Goal: Use online tool/utility: Utilize a website feature to perform a specific function

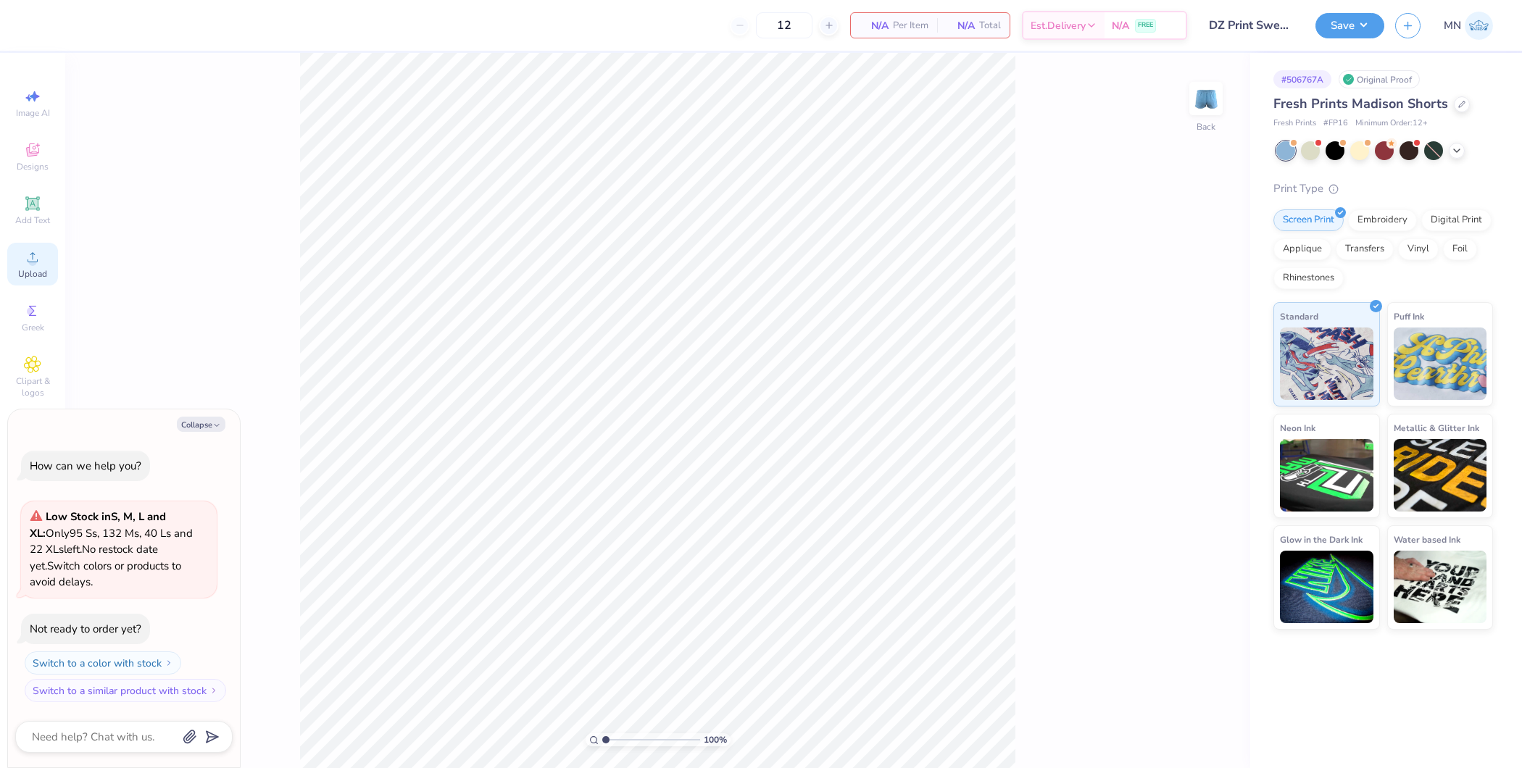
click at [19, 275] on span "Upload" at bounding box center [32, 274] width 29 height 12
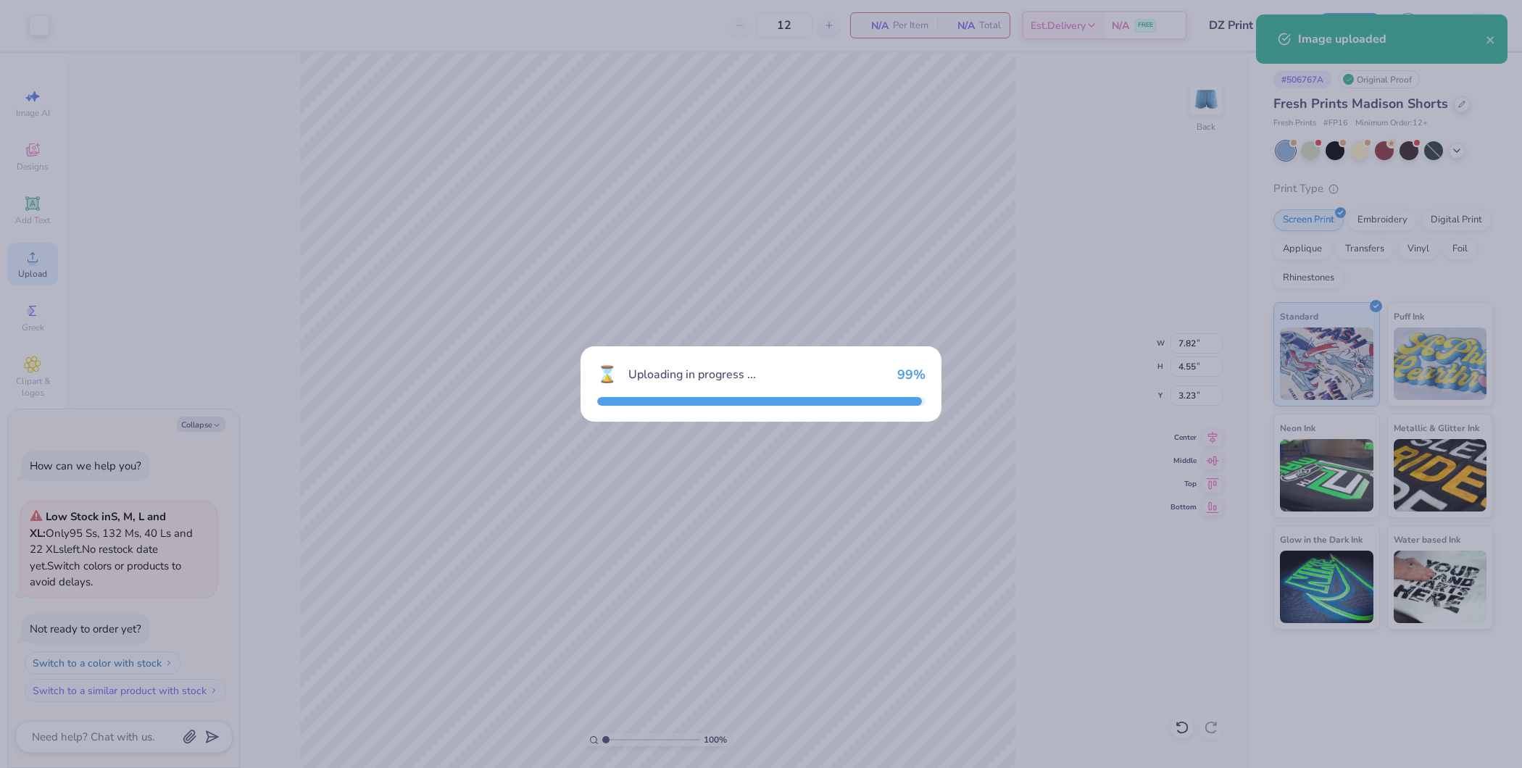
type textarea "x"
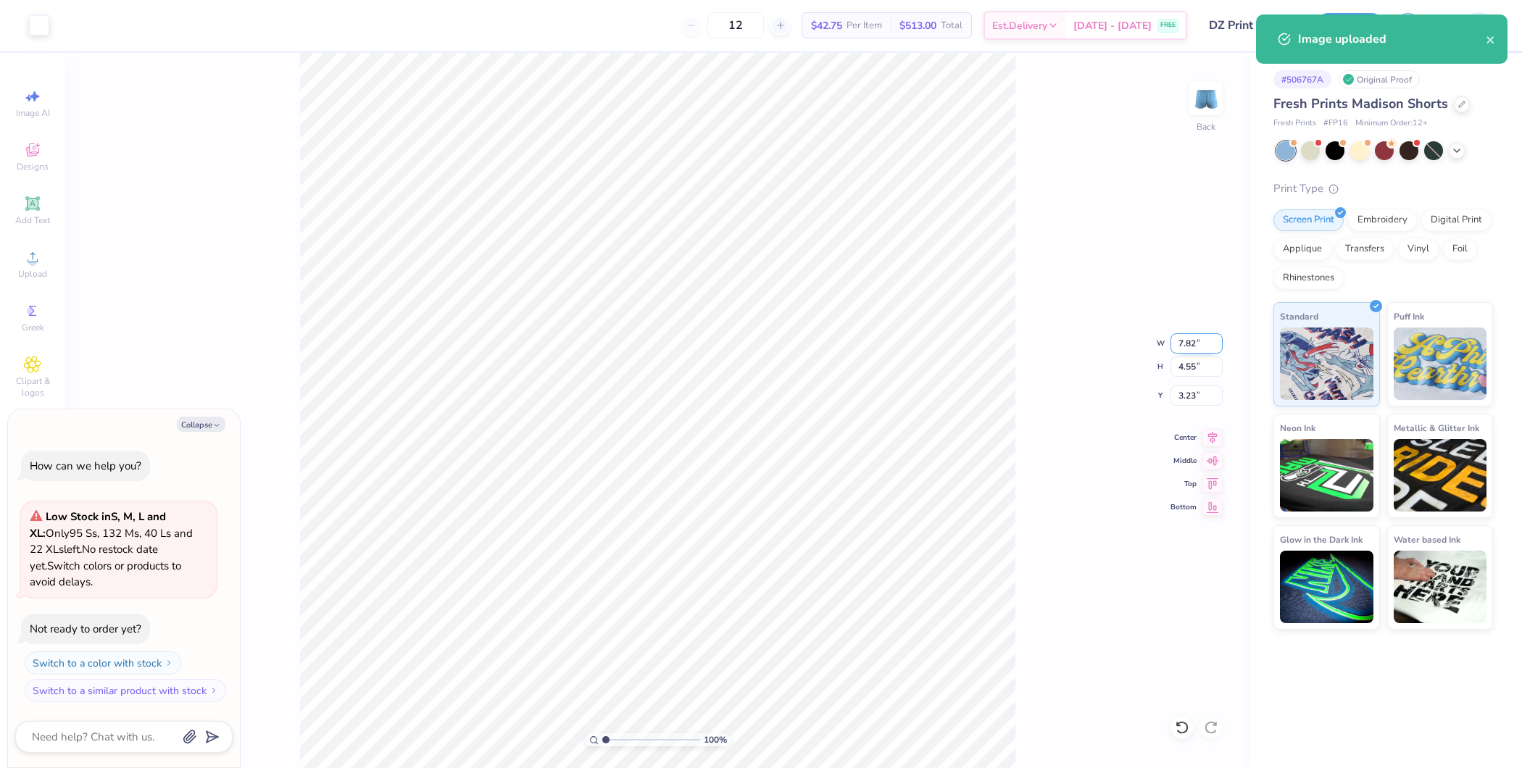
click at [1191, 345] on input "7.82" at bounding box center [1196, 343] width 52 height 20
type input "4"
type textarea "x"
type input "4.00"
type input "2.33"
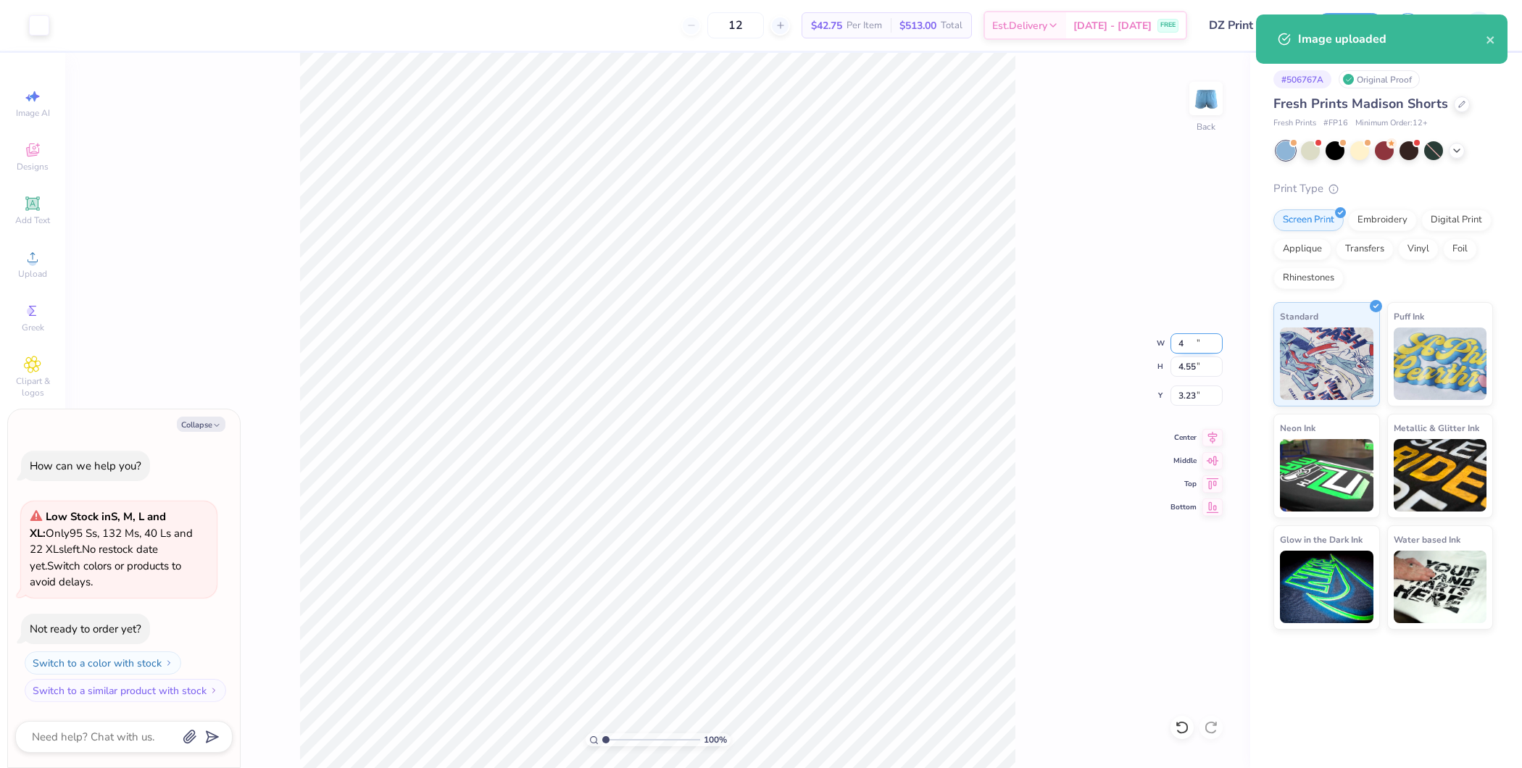
type input "4.34"
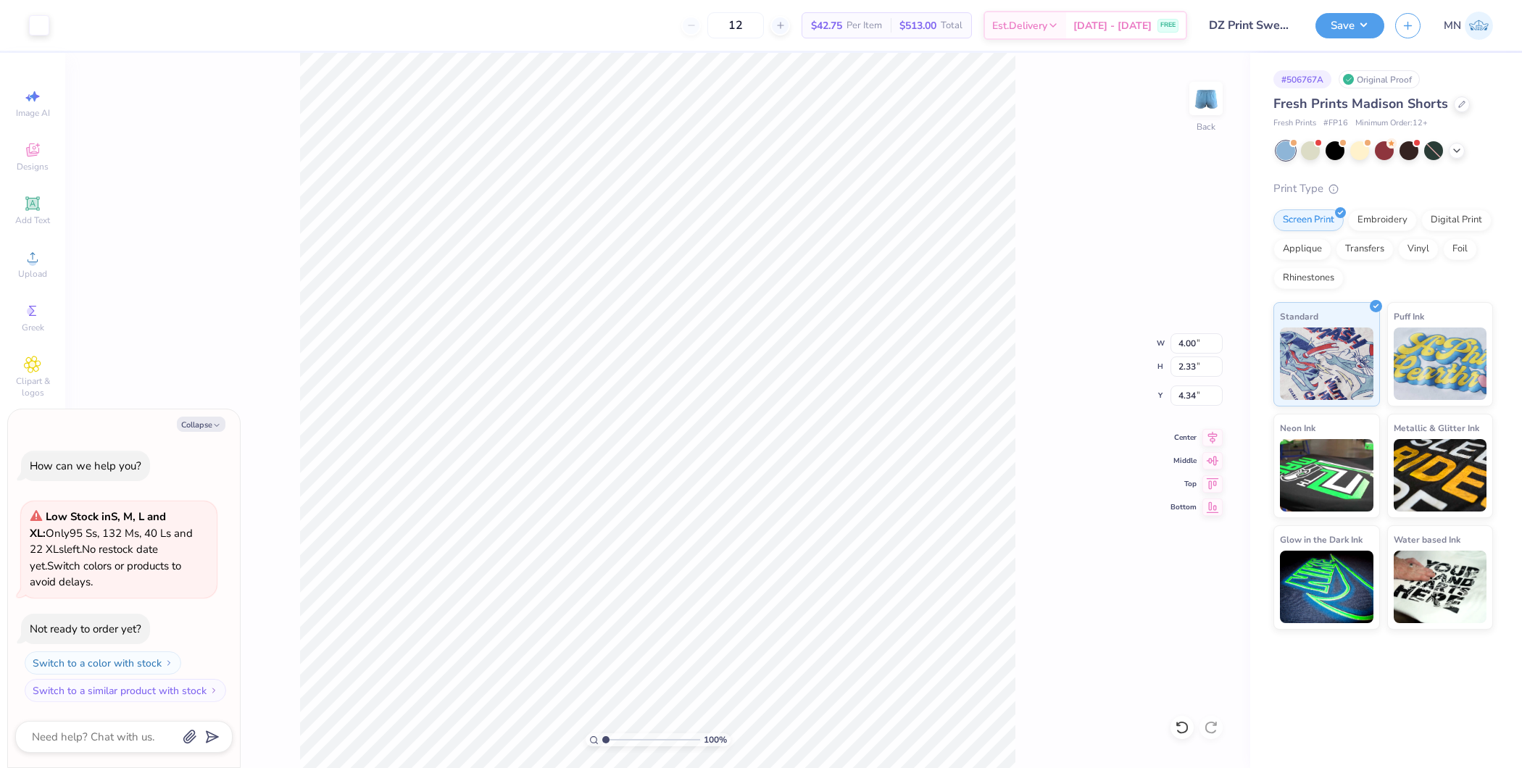
type textarea "x"
click at [1195, 344] on input "4.00" at bounding box center [1196, 343] width 52 height 20
type input "3.5"
type textarea "x"
type input "3.50"
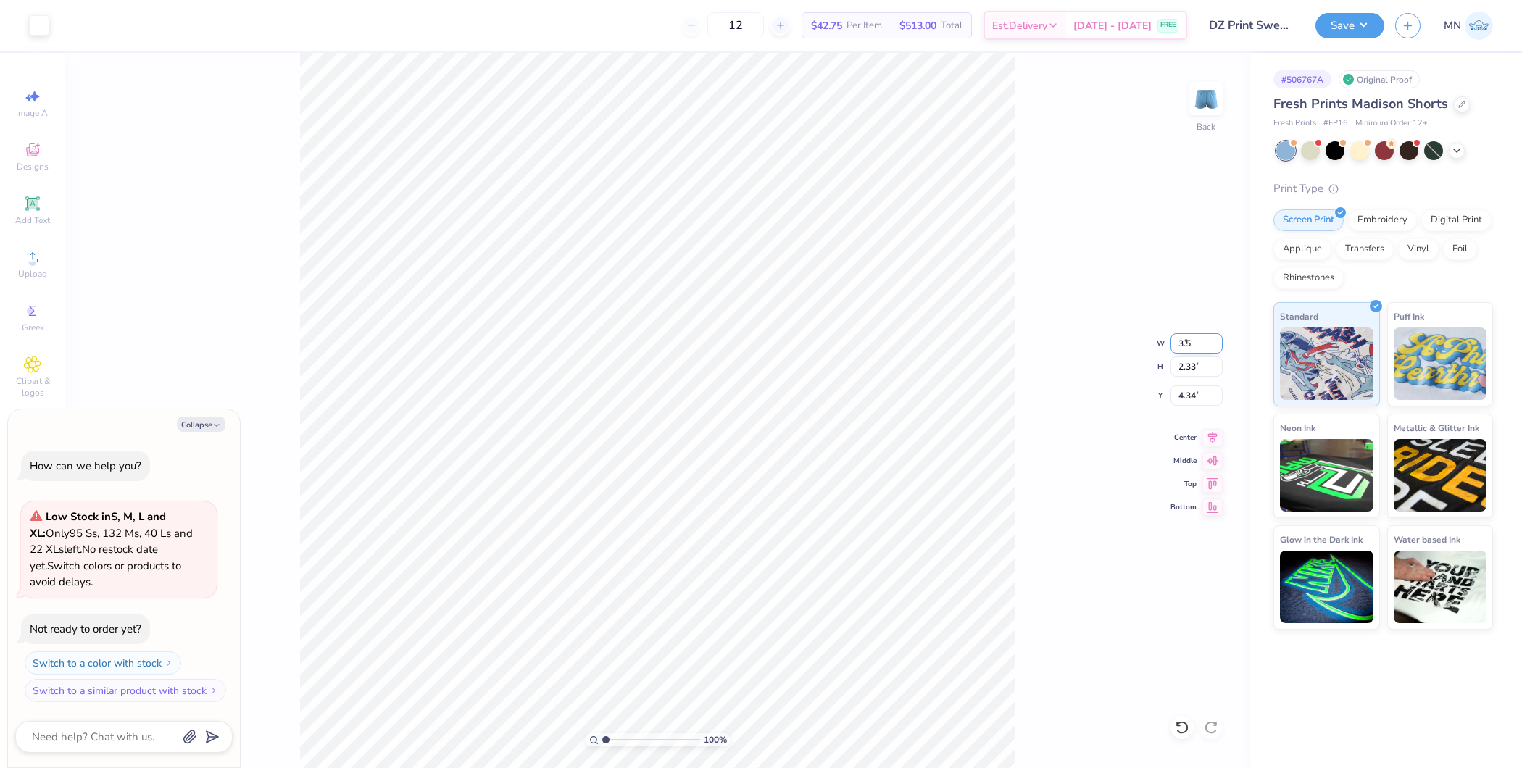
type input "2.04"
type input "4.48"
type textarea "x"
click at [1189, 399] on input "4.48" at bounding box center [1196, 396] width 52 height 20
type input "7"
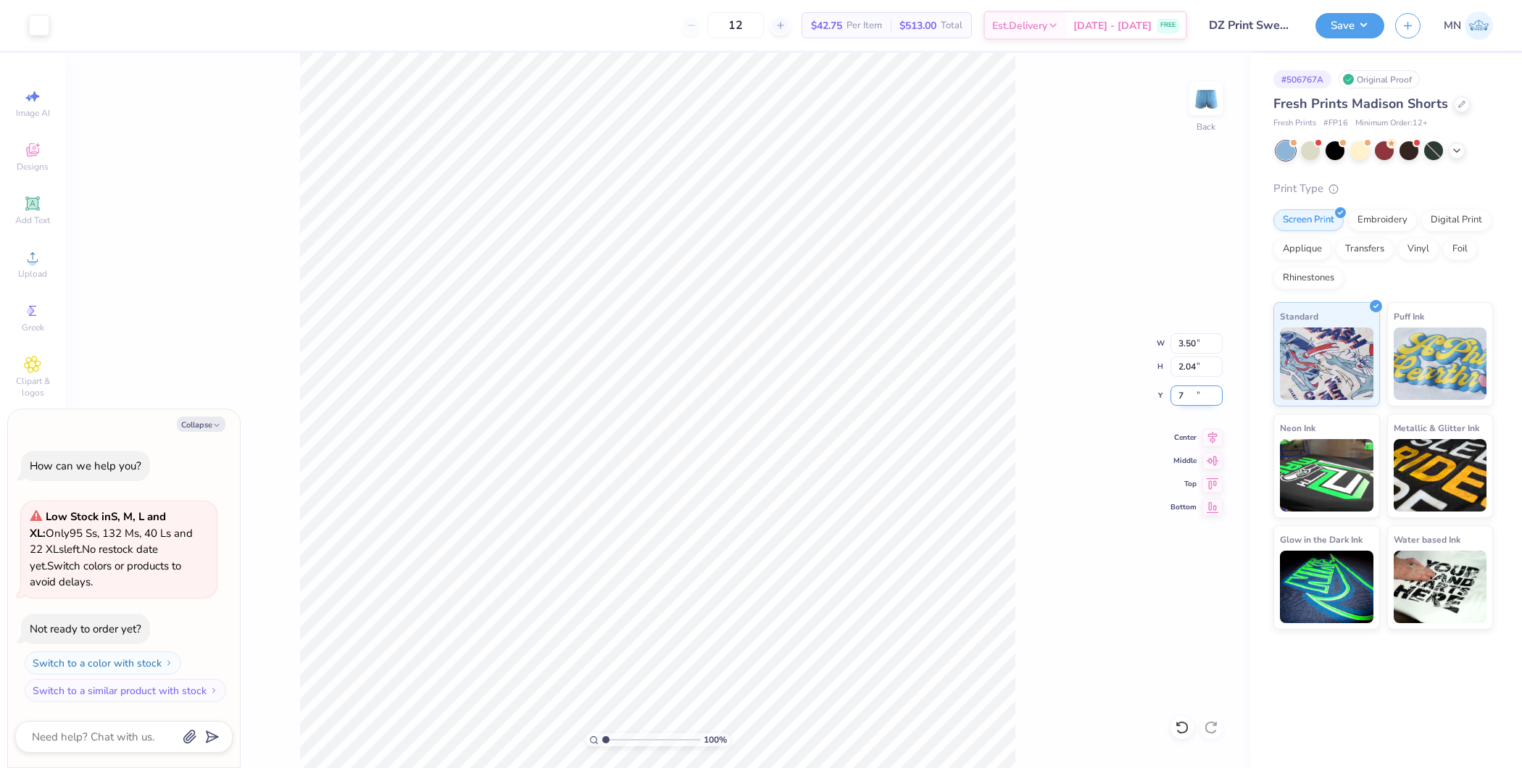
type textarea "x"
type input "7.00"
click at [1030, 497] on div "100 % Back W 3.50 3.50 " H 2.04 2.04 " Y 7.00 7.00 " Center Middle Top Bottom" at bounding box center [657, 410] width 1185 height 715
type textarea "x"
click at [1184, 398] on input "7.00" at bounding box center [1196, 396] width 52 height 20
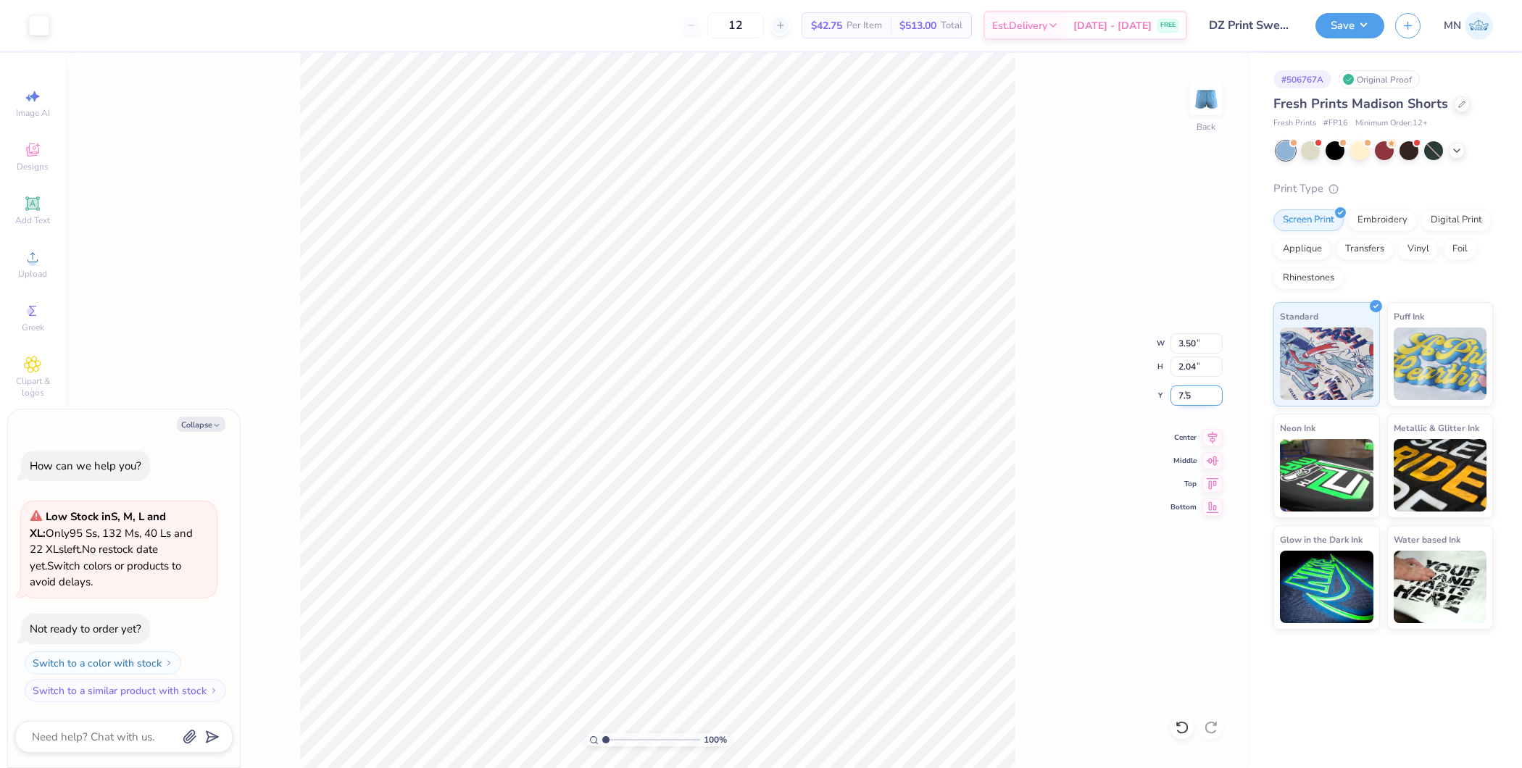
type input "7.5"
type textarea "x"
type input "7.50"
click at [1196, 393] on input "7.50" at bounding box center [1196, 396] width 52 height 20
click at [1336, 26] on button "Save" at bounding box center [1349, 23] width 69 height 25
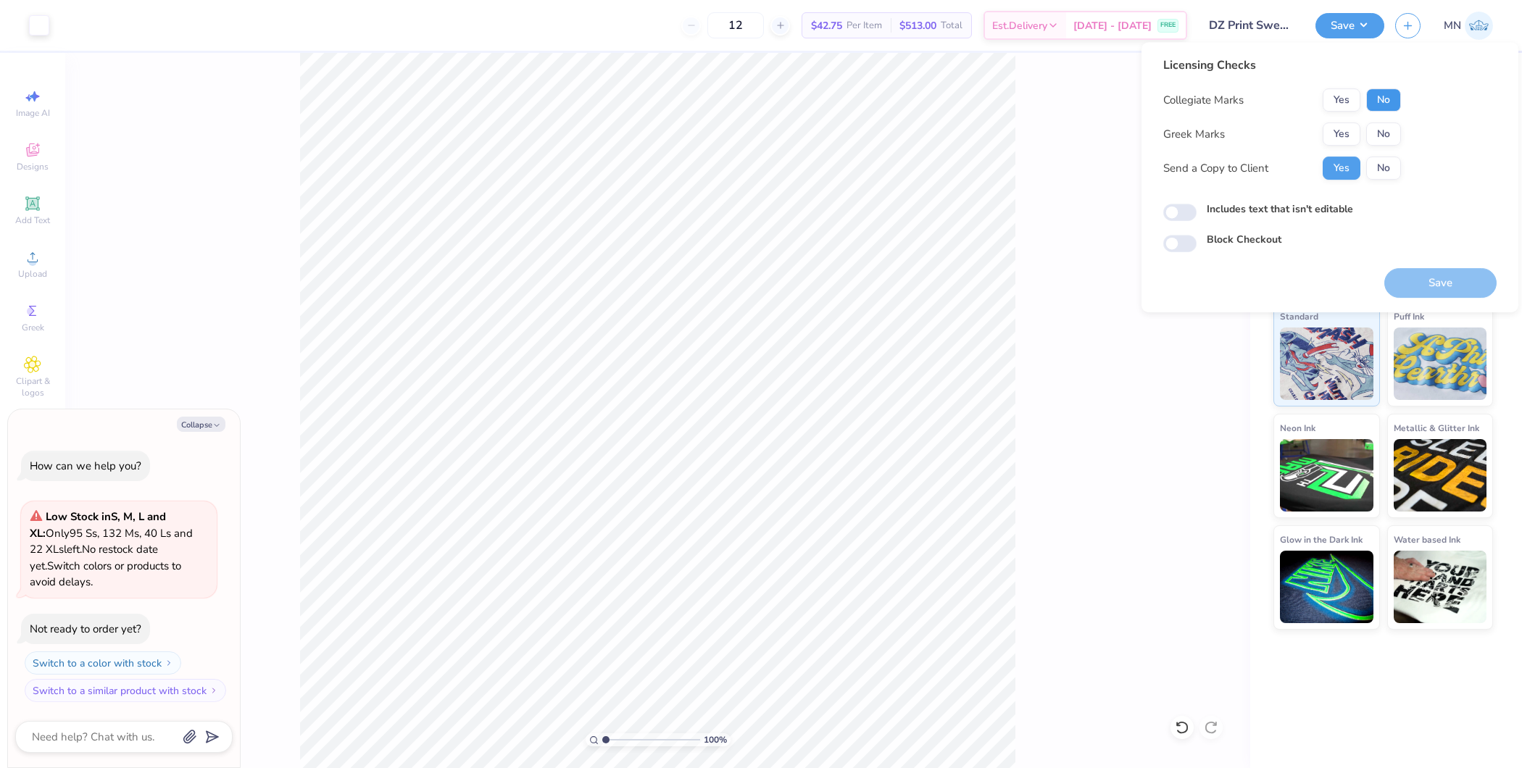
click at [1386, 105] on button "No" at bounding box center [1383, 99] width 35 height 23
click at [1329, 138] on button "Yes" at bounding box center [1342, 133] width 38 height 23
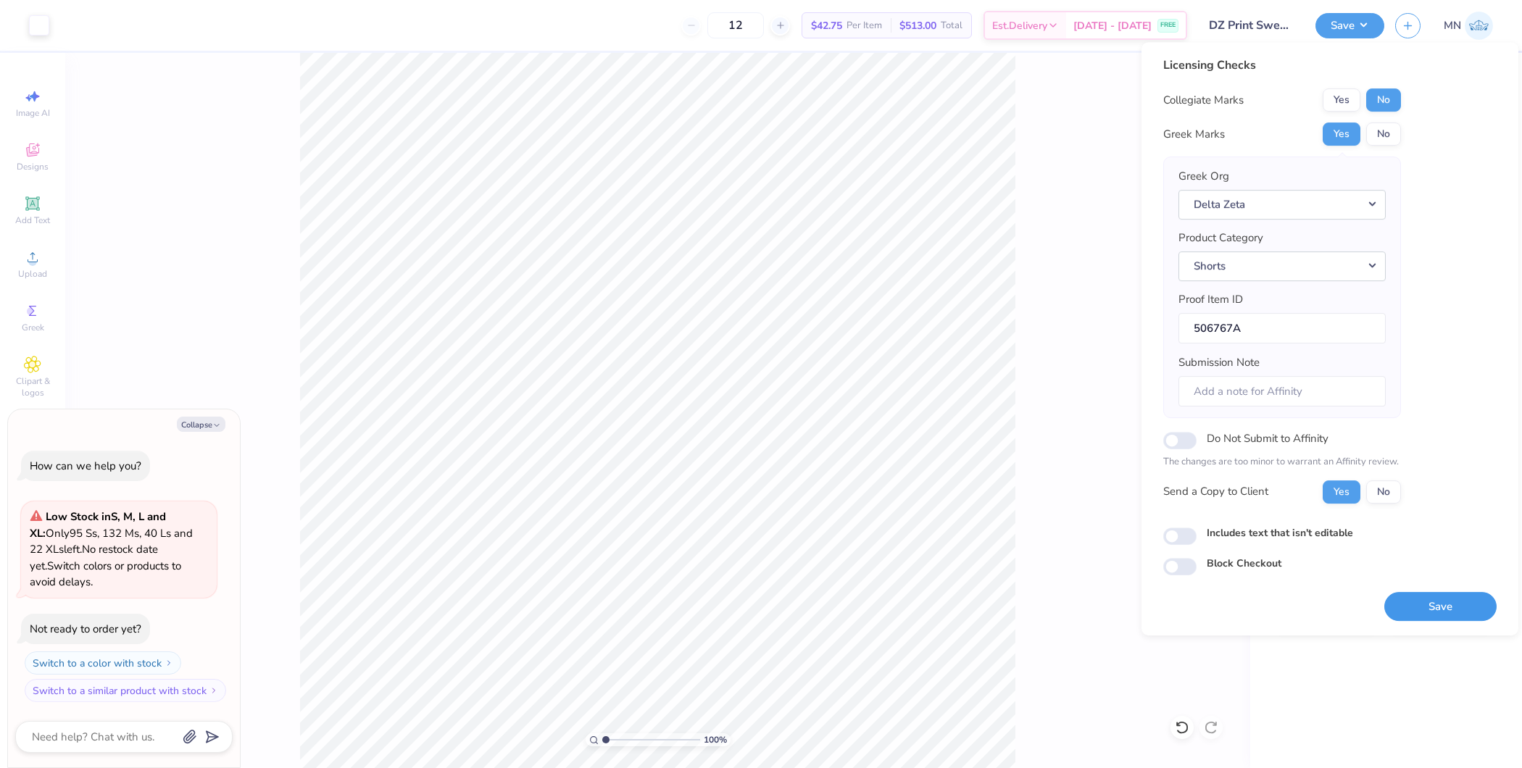
click at [1428, 599] on button "Save" at bounding box center [1440, 607] width 112 height 30
type textarea "x"
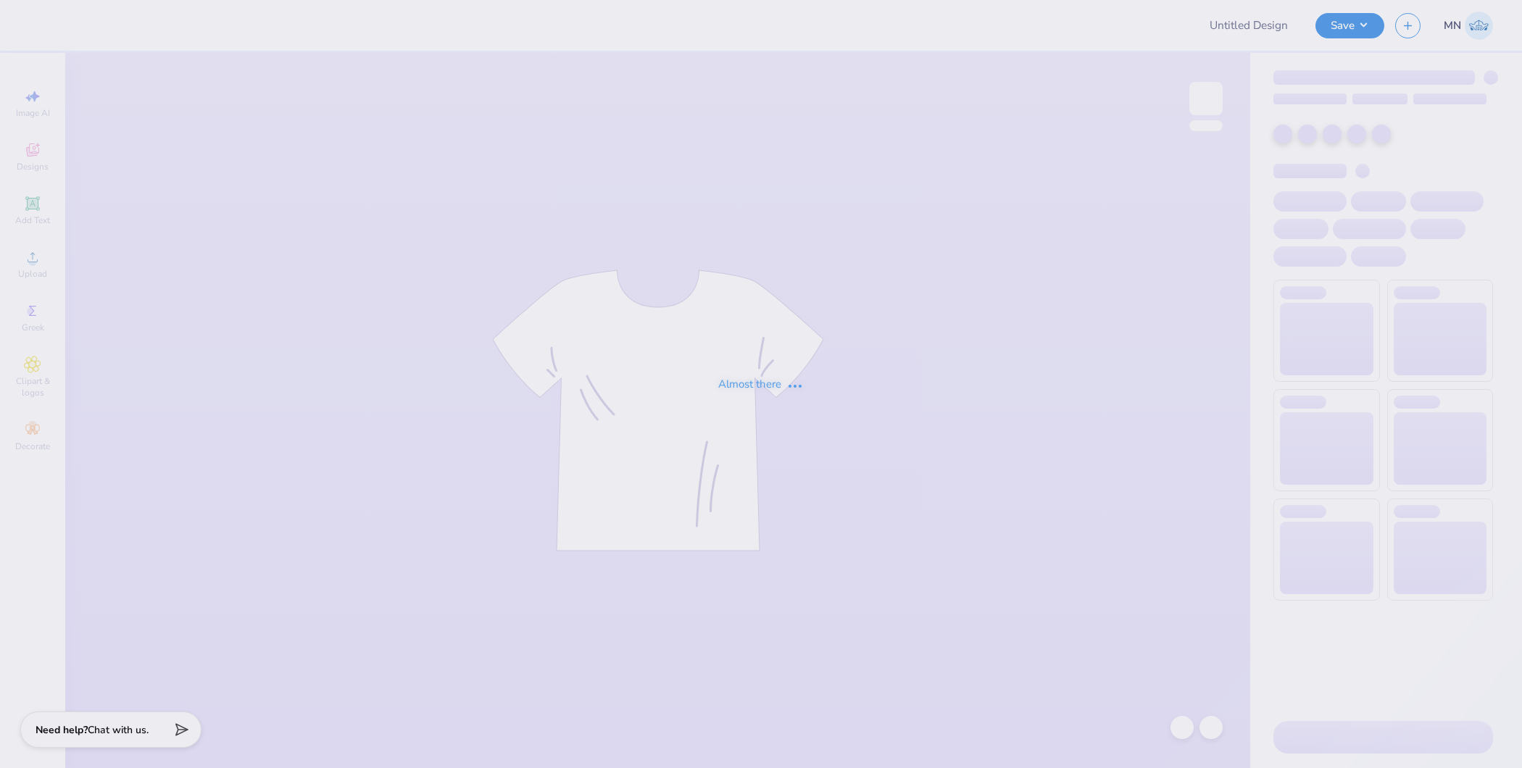
type input "DZ Print Sweat Set 2025"
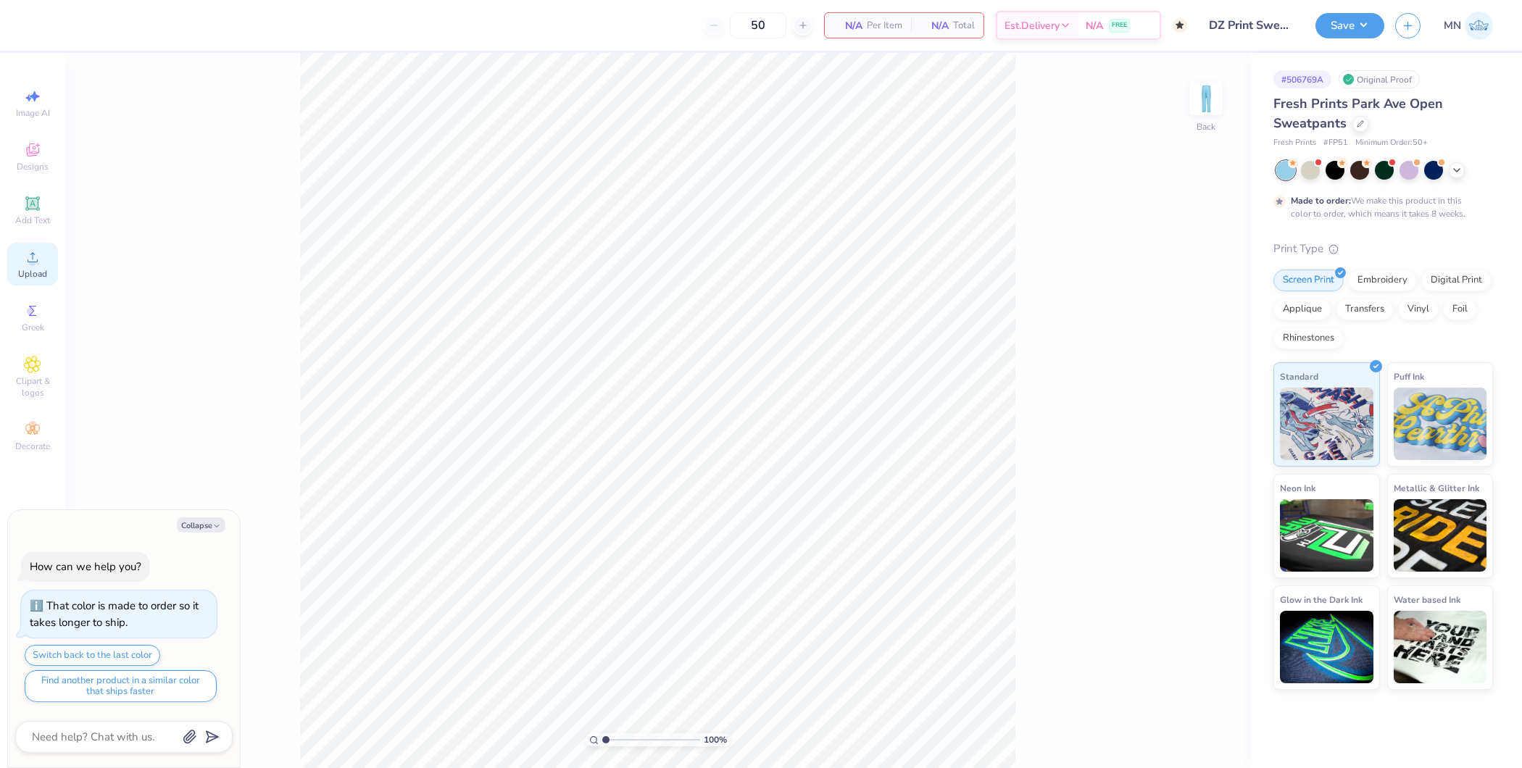
click at [27, 270] on span "Upload" at bounding box center [32, 274] width 29 height 12
type textarea "x"
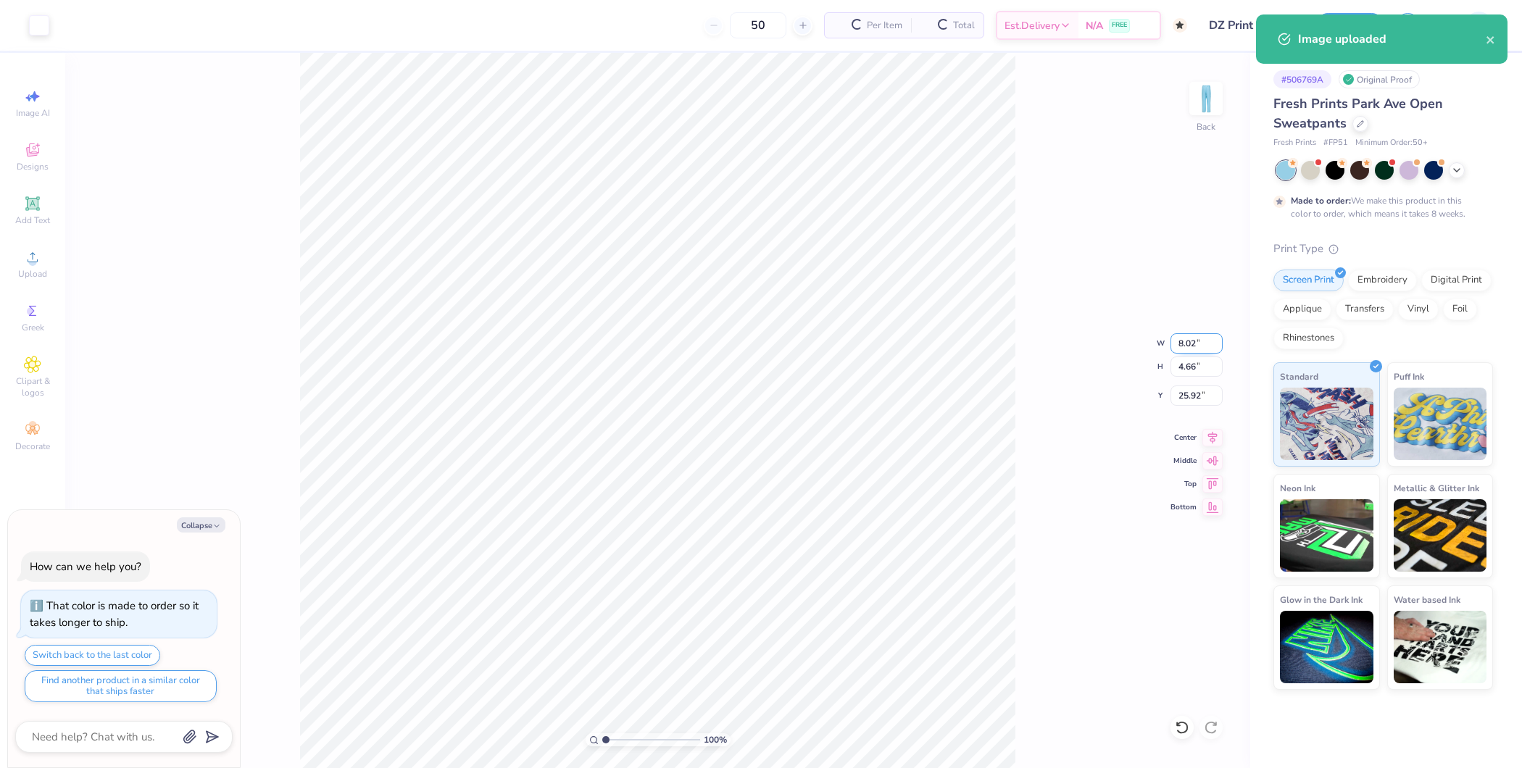
click at [1196, 336] on input "8.02" at bounding box center [1196, 343] width 52 height 20
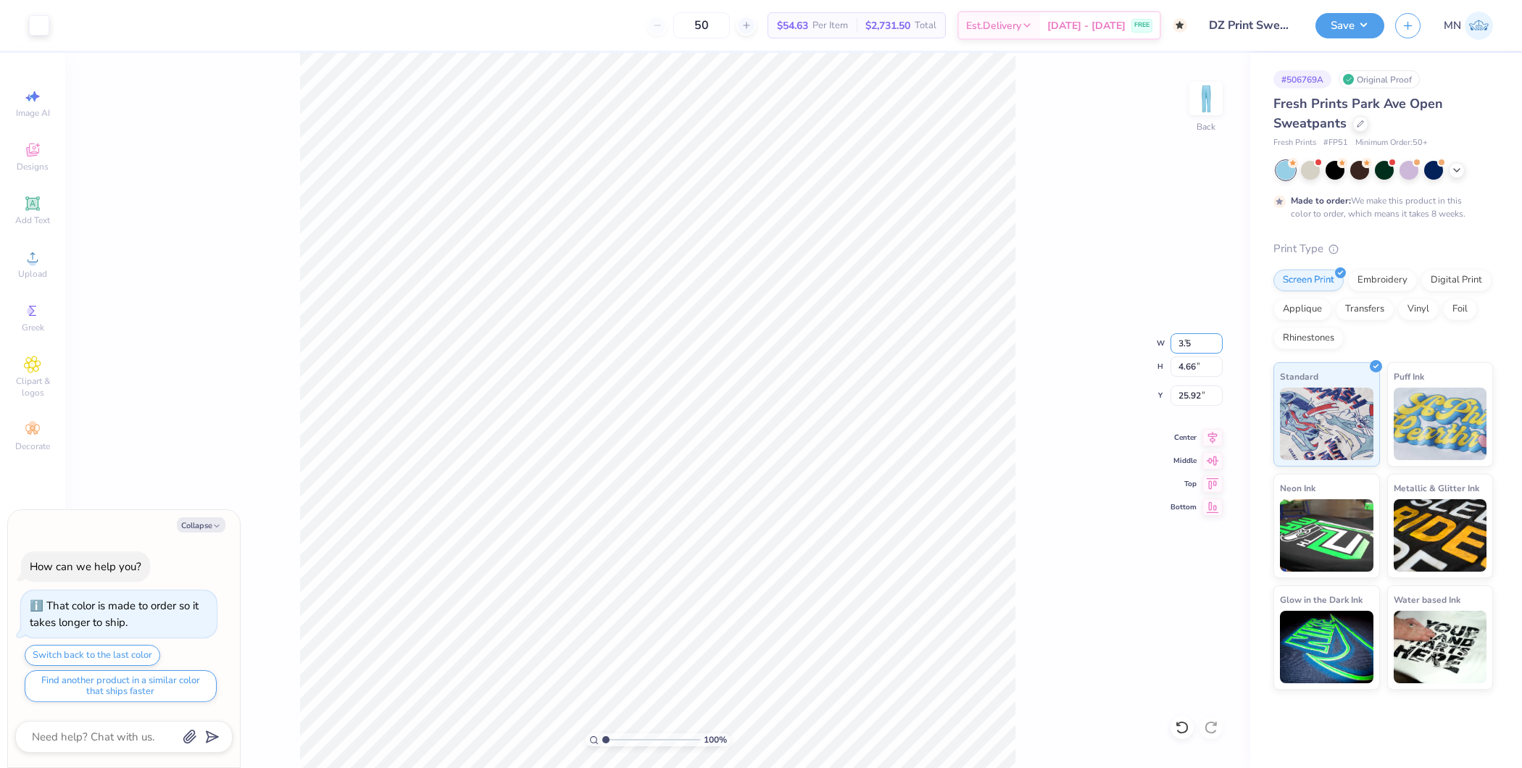
type input "3.5"
type textarea "x"
type input "3.50"
type input "2.04"
type input "27.23"
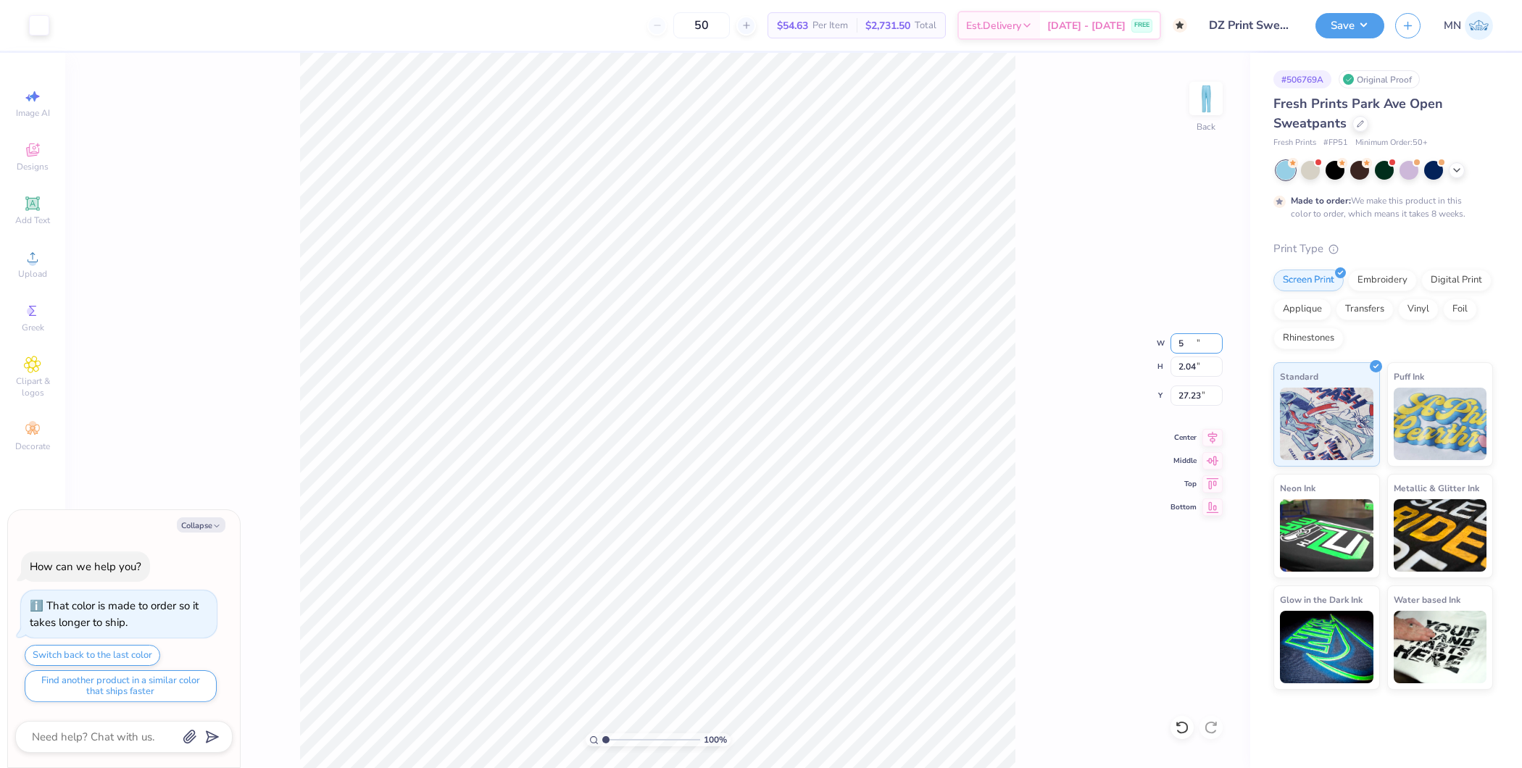
type input "5"
type textarea "x"
type input "5.00"
type input "2.91"
click at [1186, 398] on input "26.80" at bounding box center [1196, 396] width 52 height 20
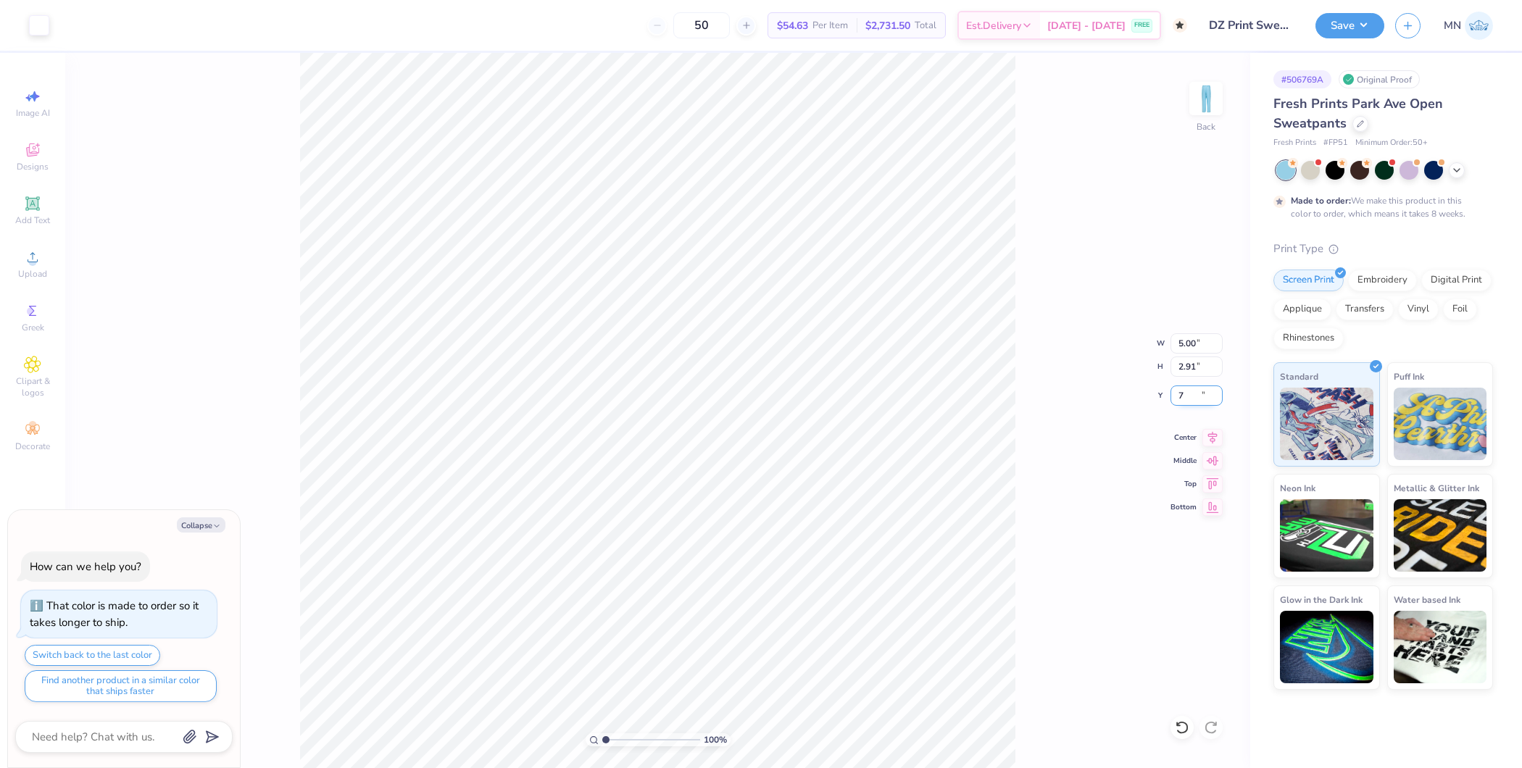
type input "7"
type textarea "x"
type input "6"
type textarea "x"
type input "6.00"
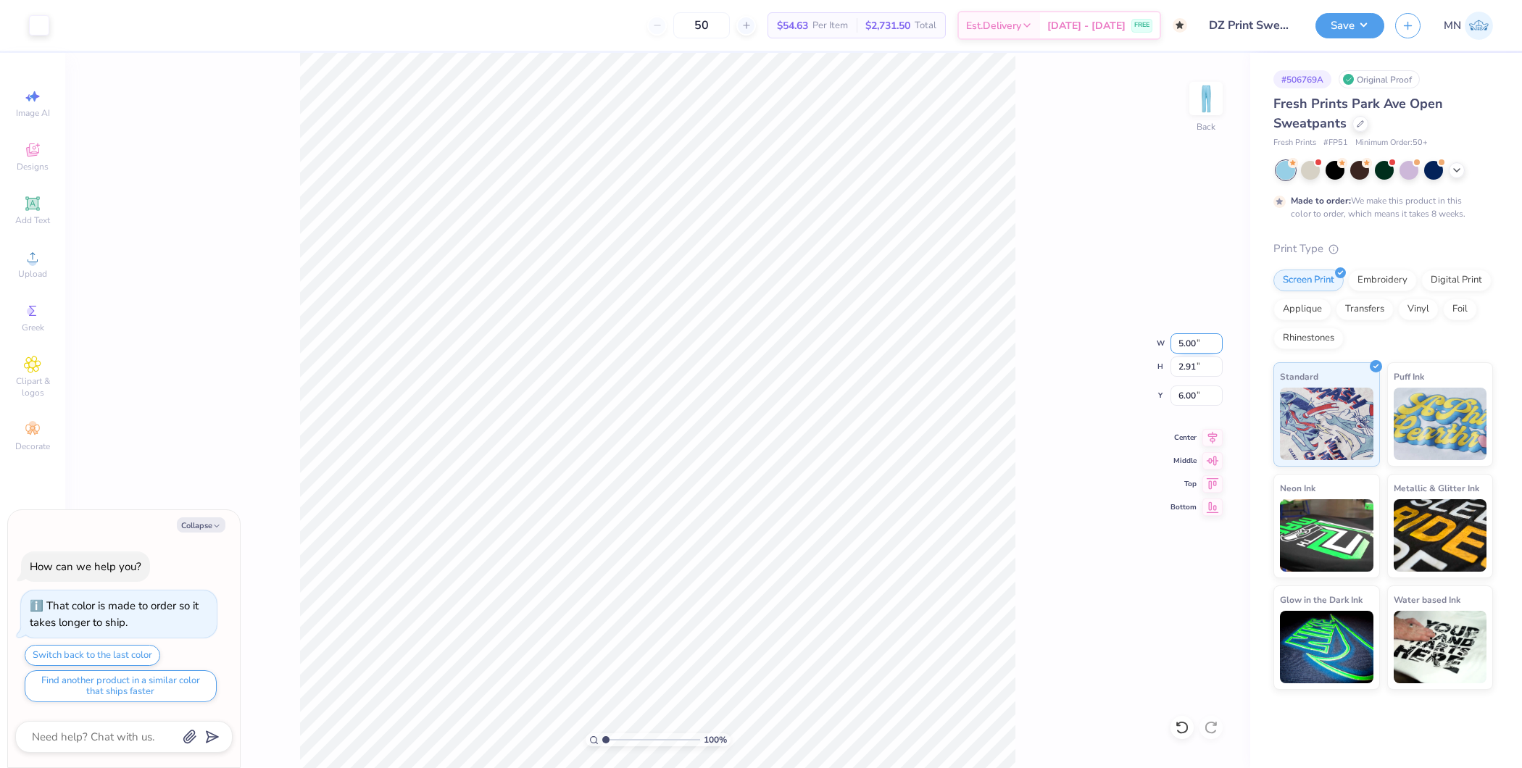
click at [1191, 346] on input "5.00" at bounding box center [1196, 343] width 52 height 20
type input "6"
type textarea "x"
type input "6.00"
type input "3.49"
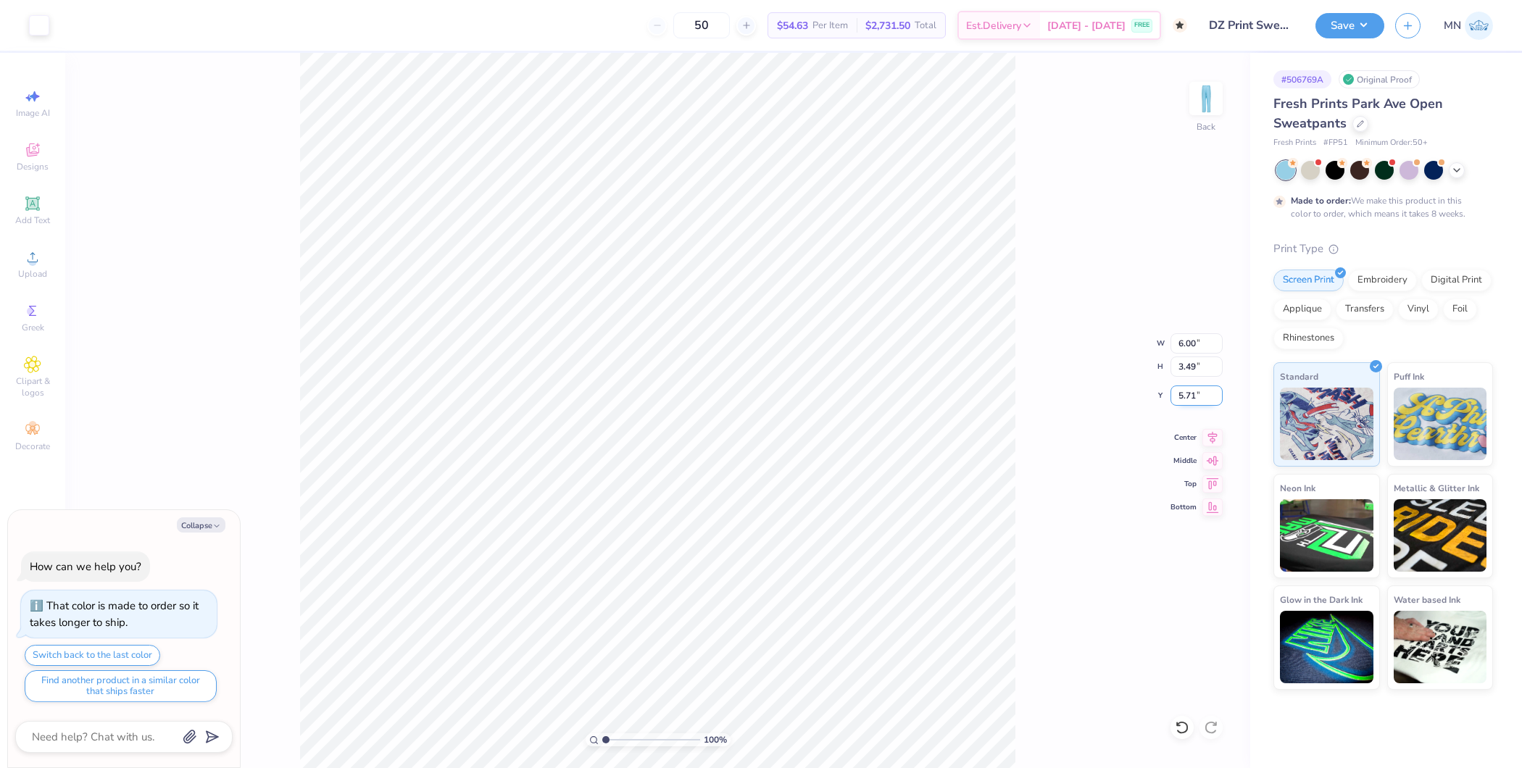
click at [1200, 396] on input "5.71" at bounding box center [1196, 396] width 52 height 20
type input "6"
type textarea "x"
type input "6.00"
type textarea "x"
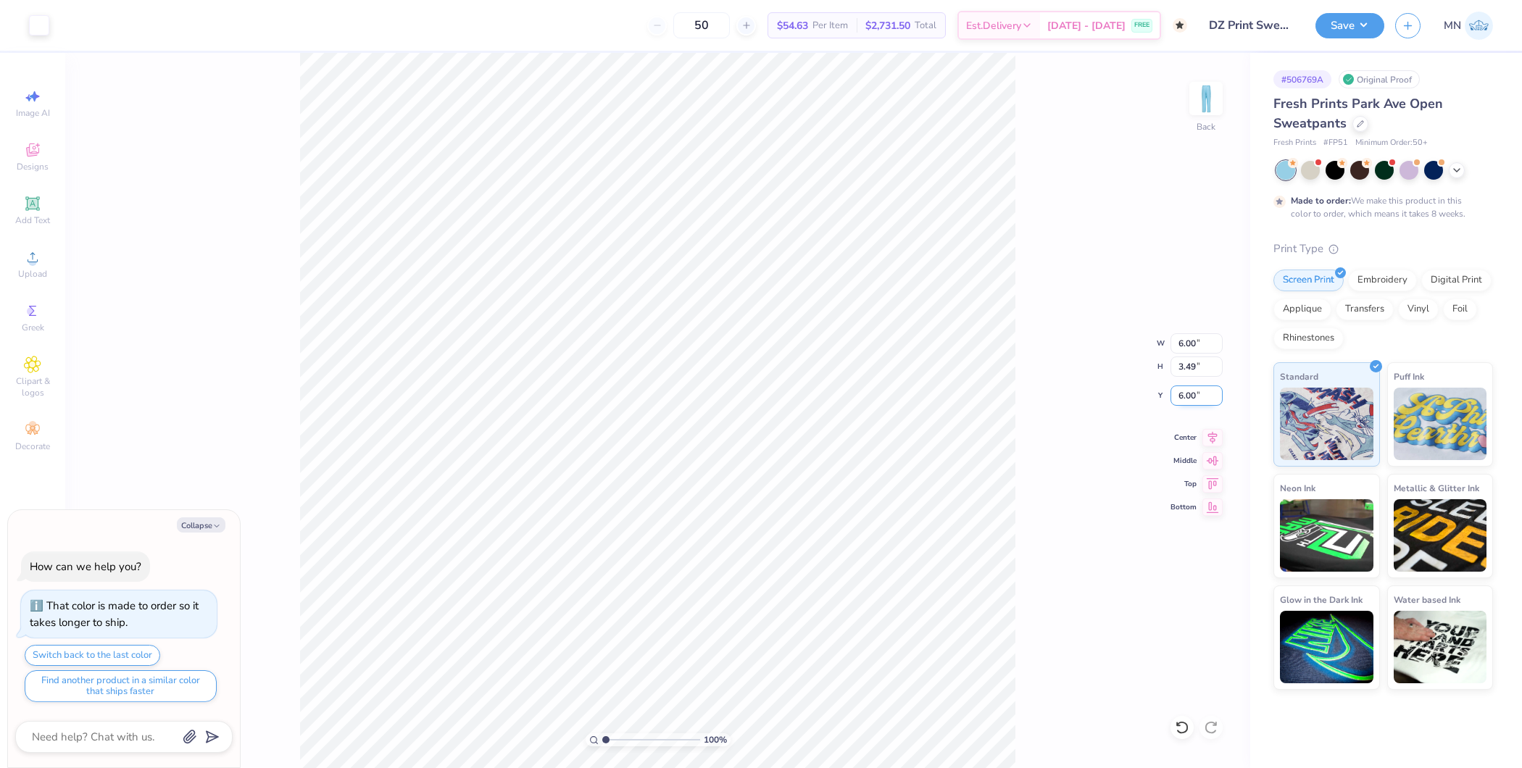
click at [1183, 389] on input "6.00" at bounding box center [1196, 396] width 52 height 20
type input "4"
type textarea "x"
type input "4.00"
type textarea "x"
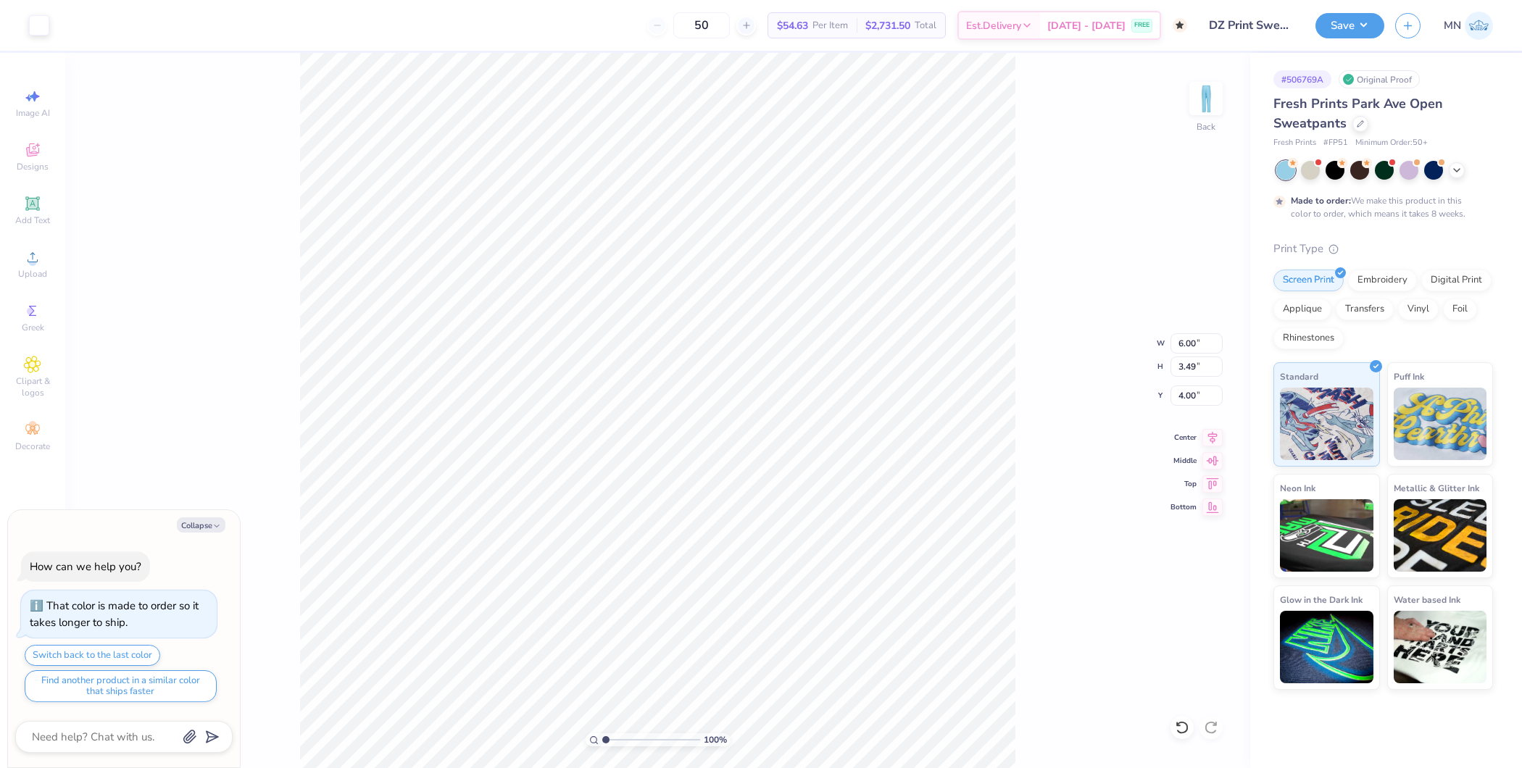
type input "3.96"
click at [1186, 95] on div "100 % Back" at bounding box center [657, 410] width 1185 height 715
click at [1200, 107] on img at bounding box center [1206, 99] width 58 height 58
click at [30, 265] on circle at bounding box center [32, 262] width 8 height 8
type textarea "x"
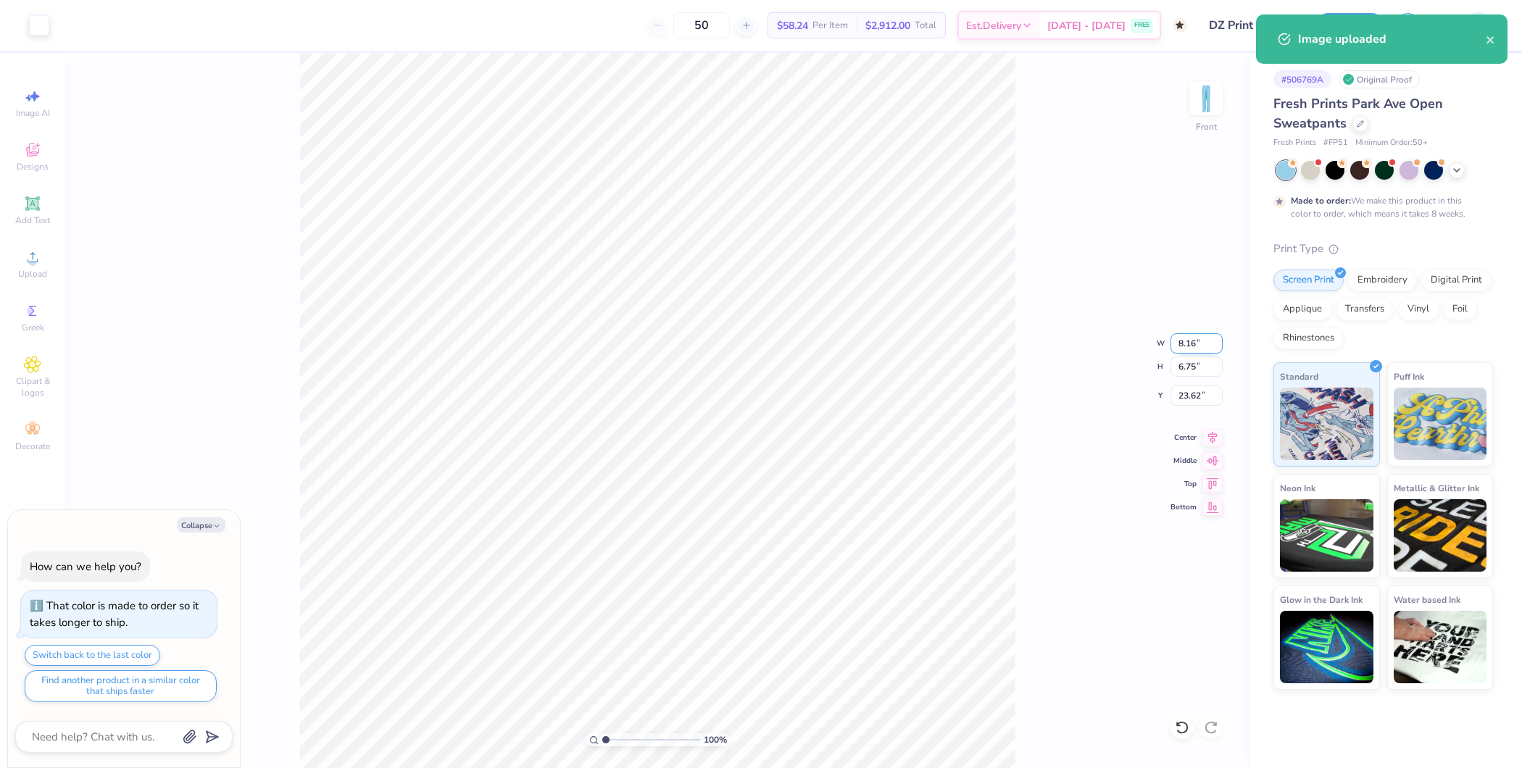
click at [1188, 348] on input "8.16" at bounding box center [1196, 343] width 52 height 20
type input "3.5"
type textarea "x"
type input "3.50"
type input "2.90"
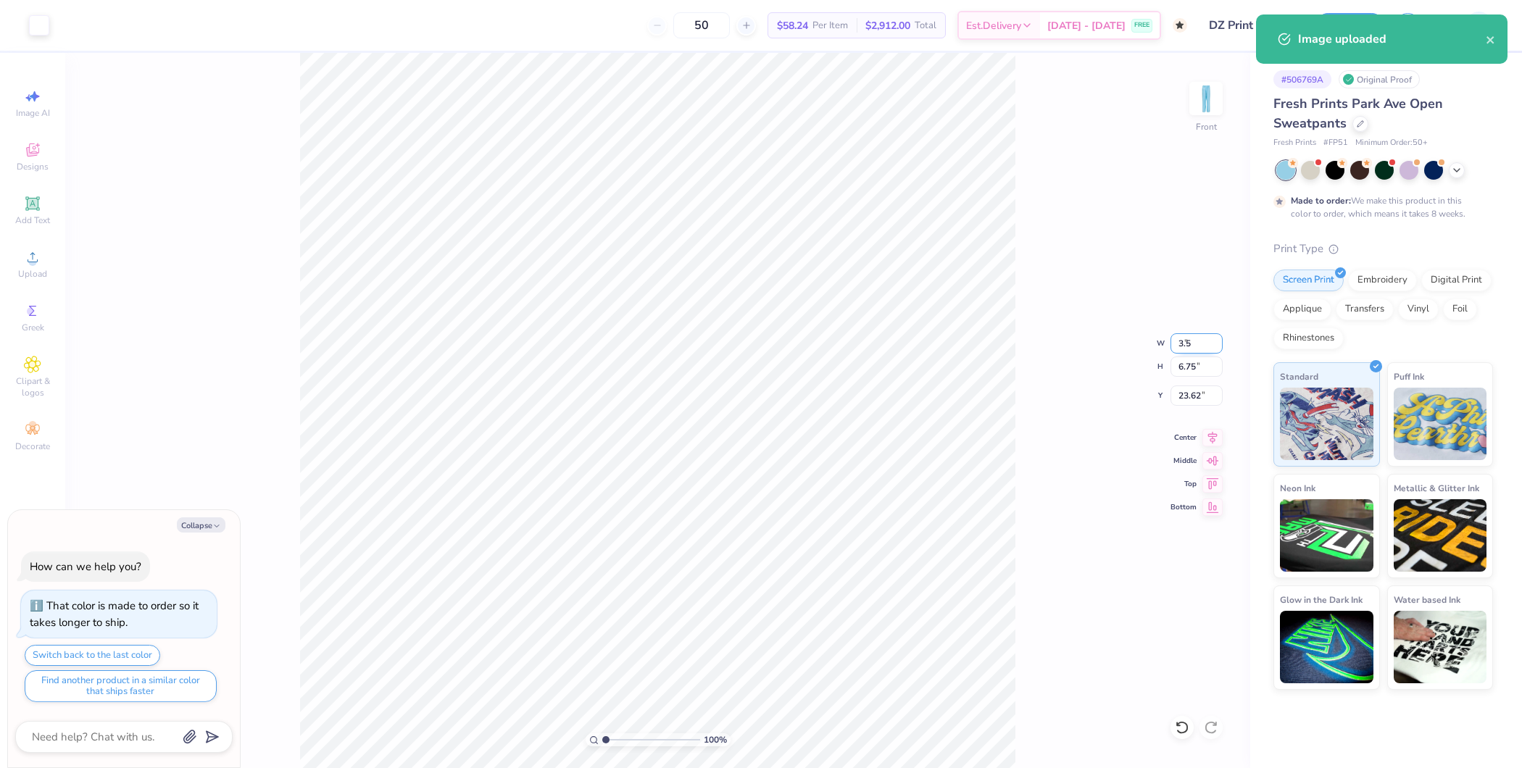
type input "25.55"
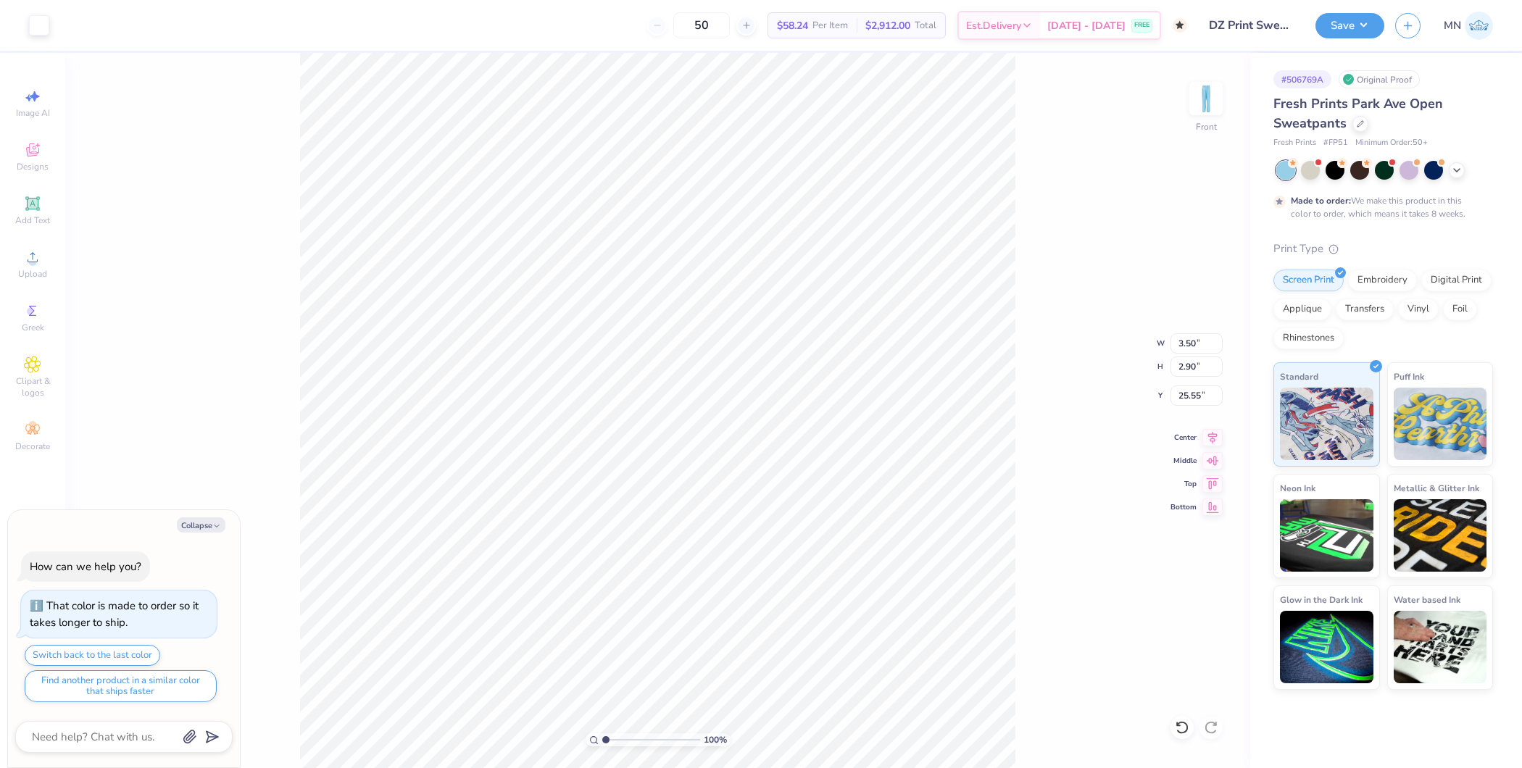
type textarea "x"
click at [1179, 392] on input "49.01" at bounding box center [1196, 396] width 52 height 20
type input "48"
type textarea "x"
type input "48.00"
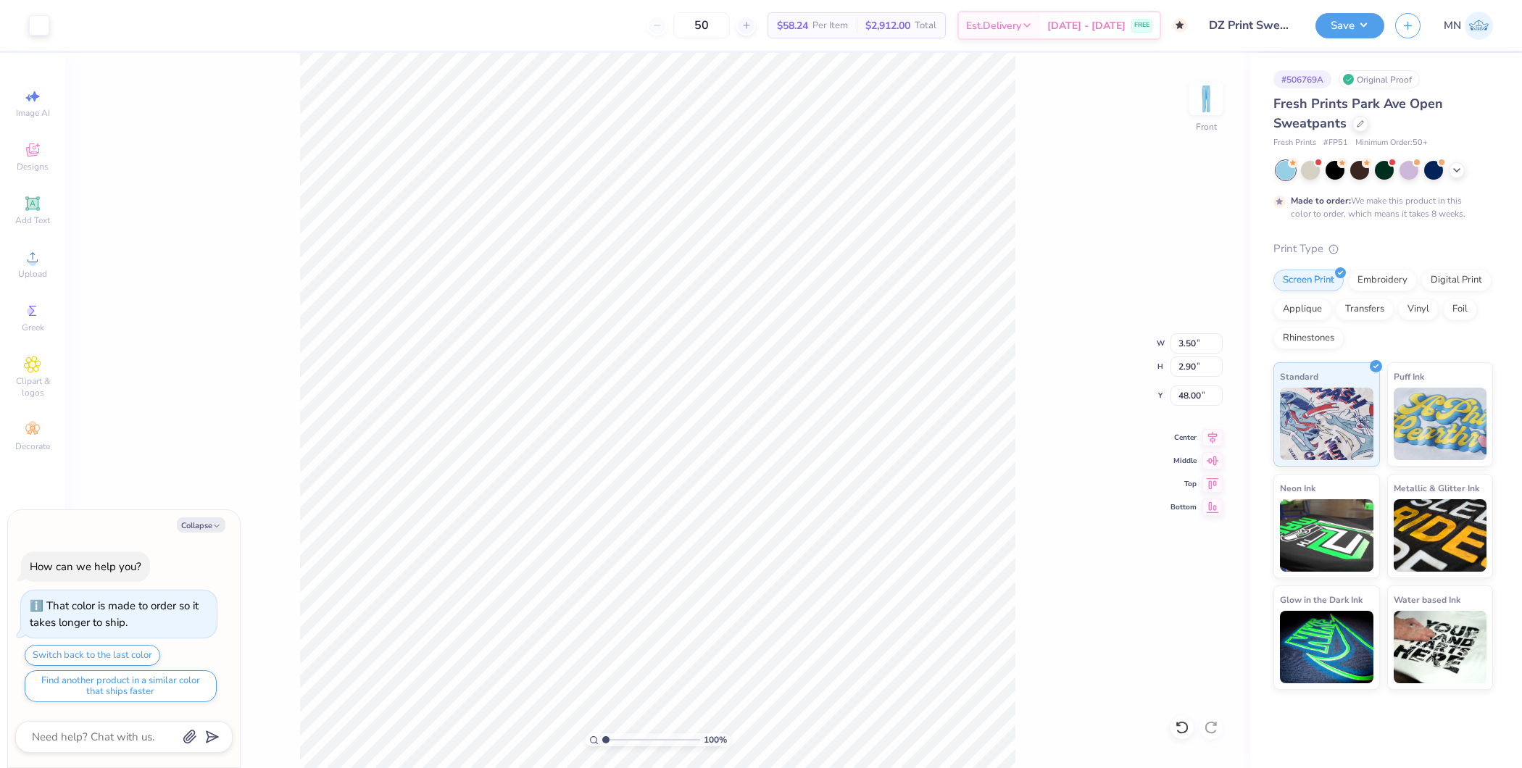
type textarea "x"
type input "47.98"
click at [650, 502] on li "Duplicate" at bounding box center [666, 500] width 114 height 28
type textarea "x"
type input "2.89"
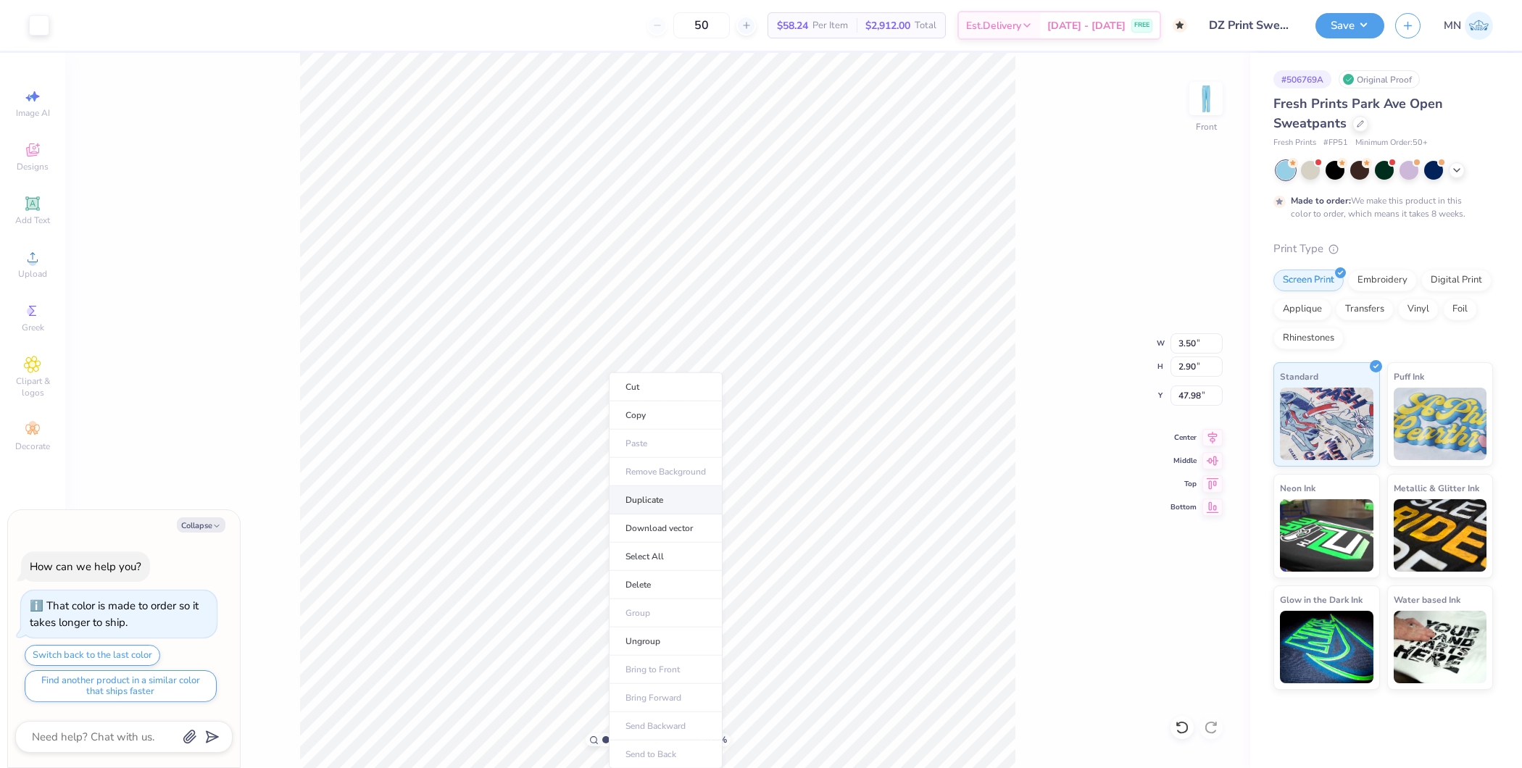
type input "48.98"
type textarea "x"
click at [1196, 397] on input "47.98" at bounding box center [1196, 396] width 52 height 20
type input "48"
type textarea "x"
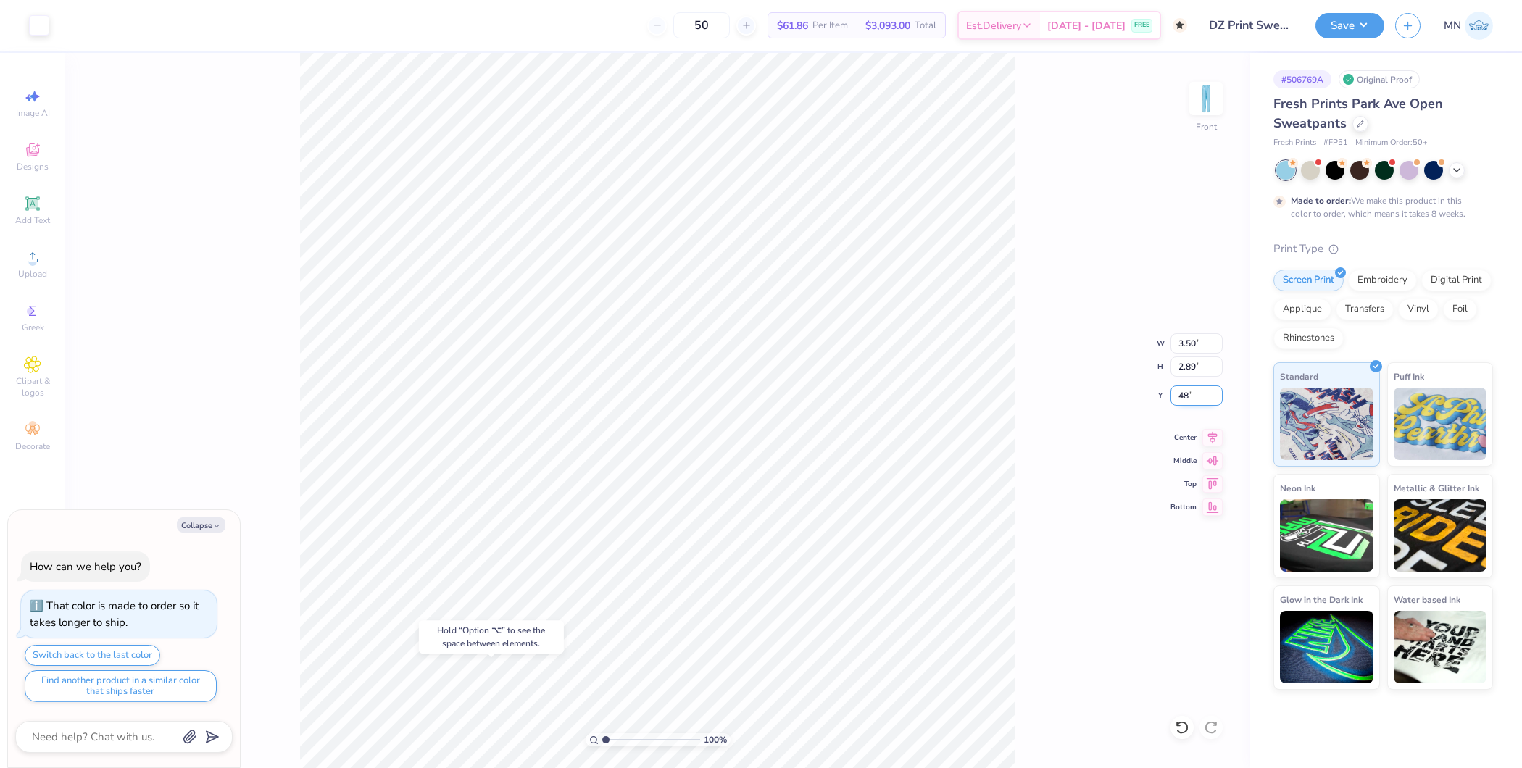
type input "48.00"
type textarea "x"
type input "47.98"
click at [1350, 37] on div "Save" at bounding box center [1349, 25] width 69 height 25
click at [1338, 25] on button "Save" at bounding box center [1349, 23] width 69 height 25
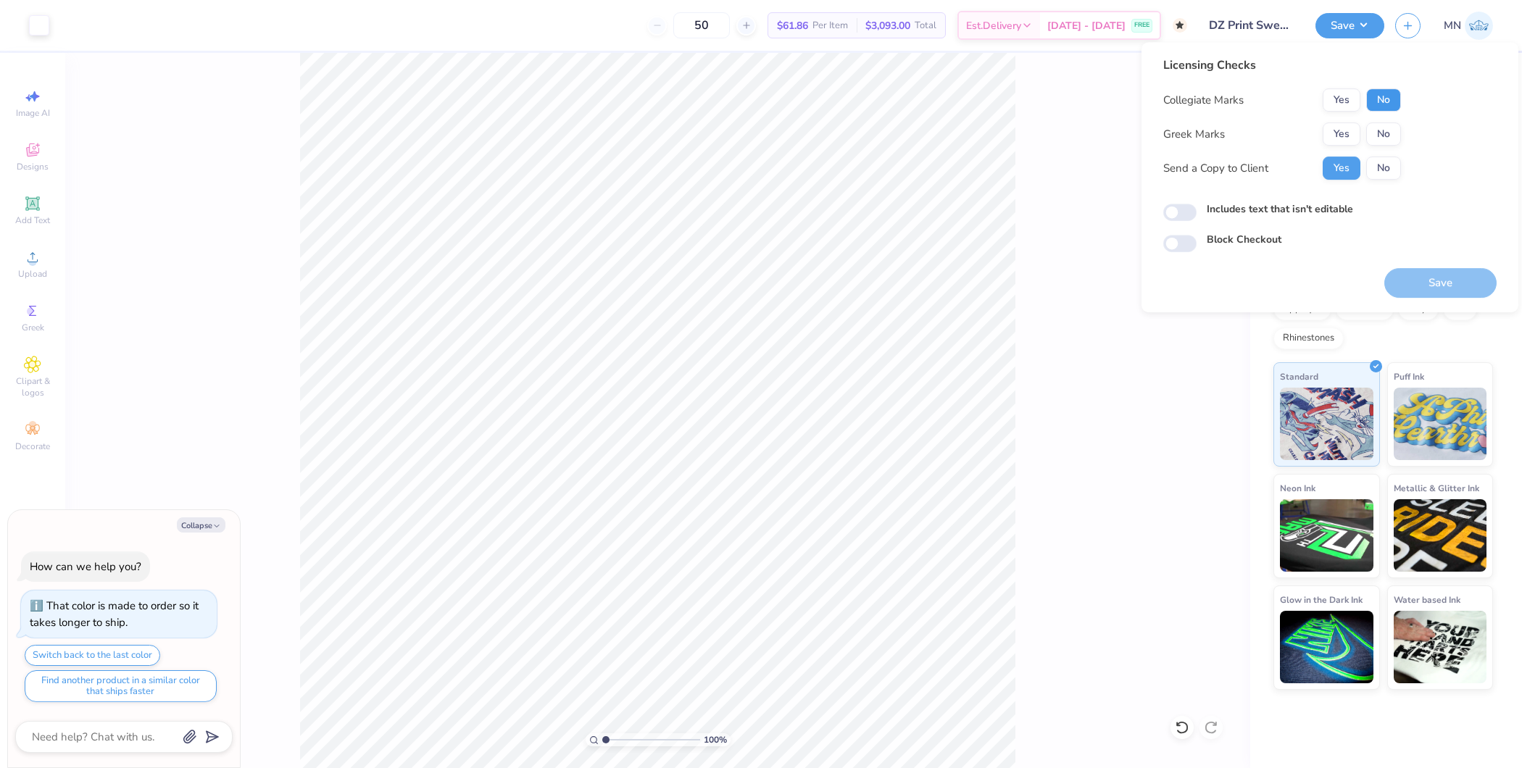
click at [1376, 99] on button "No" at bounding box center [1383, 99] width 35 height 23
click at [1344, 120] on div "Collegiate Marks Yes No Greek Marks Yes No Send a Copy to Client Yes No" at bounding box center [1282, 133] width 238 height 91
click at [1345, 129] on button "Yes" at bounding box center [1342, 133] width 38 height 23
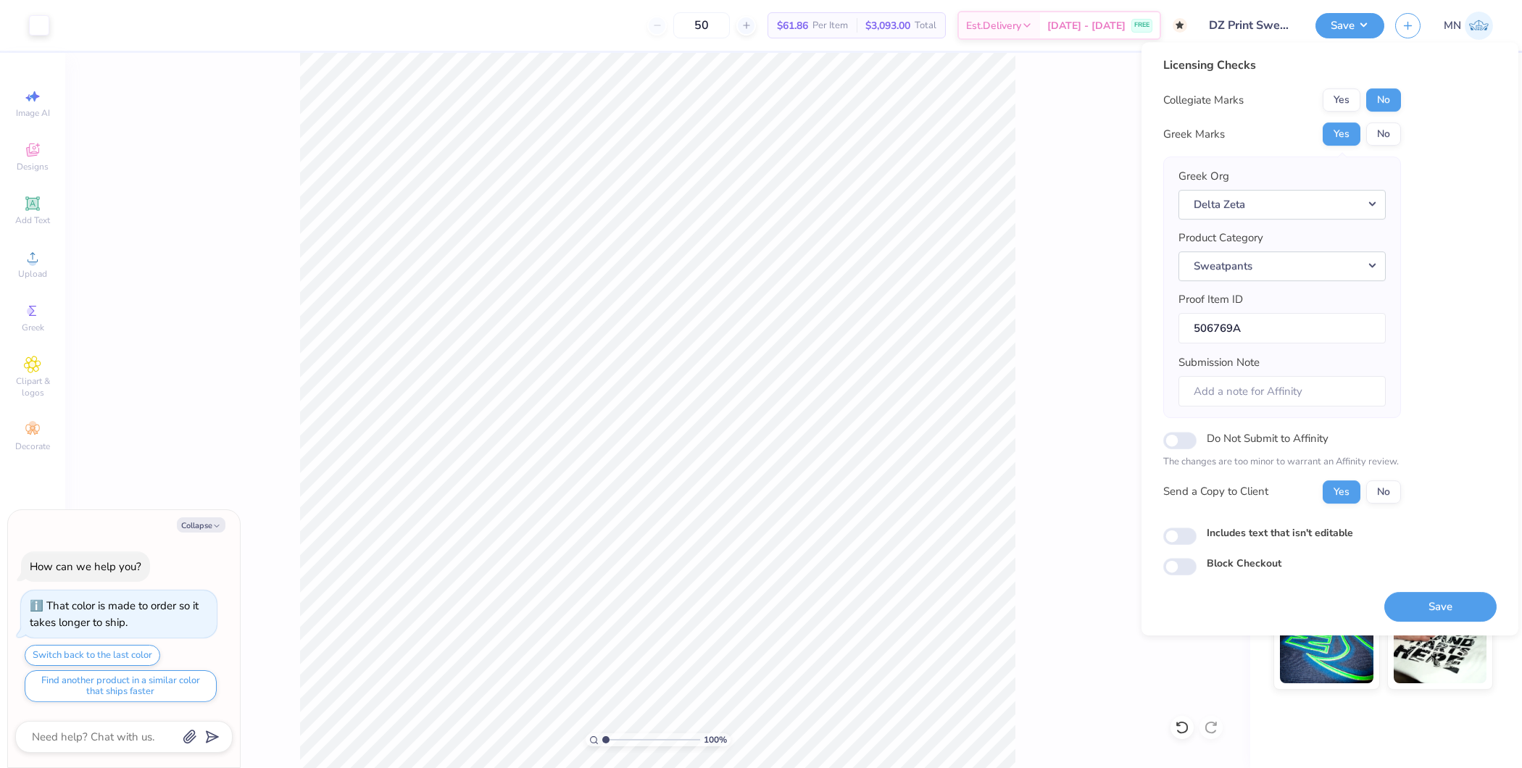
click at [1432, 588] on div "Save" at bounding box center [1440, 598] width 112 height 46
click at [1431, 593] on button "Save" at bounding box center [1440, 607] width 112 height 30
type textarea "x"
checkbox input "true"
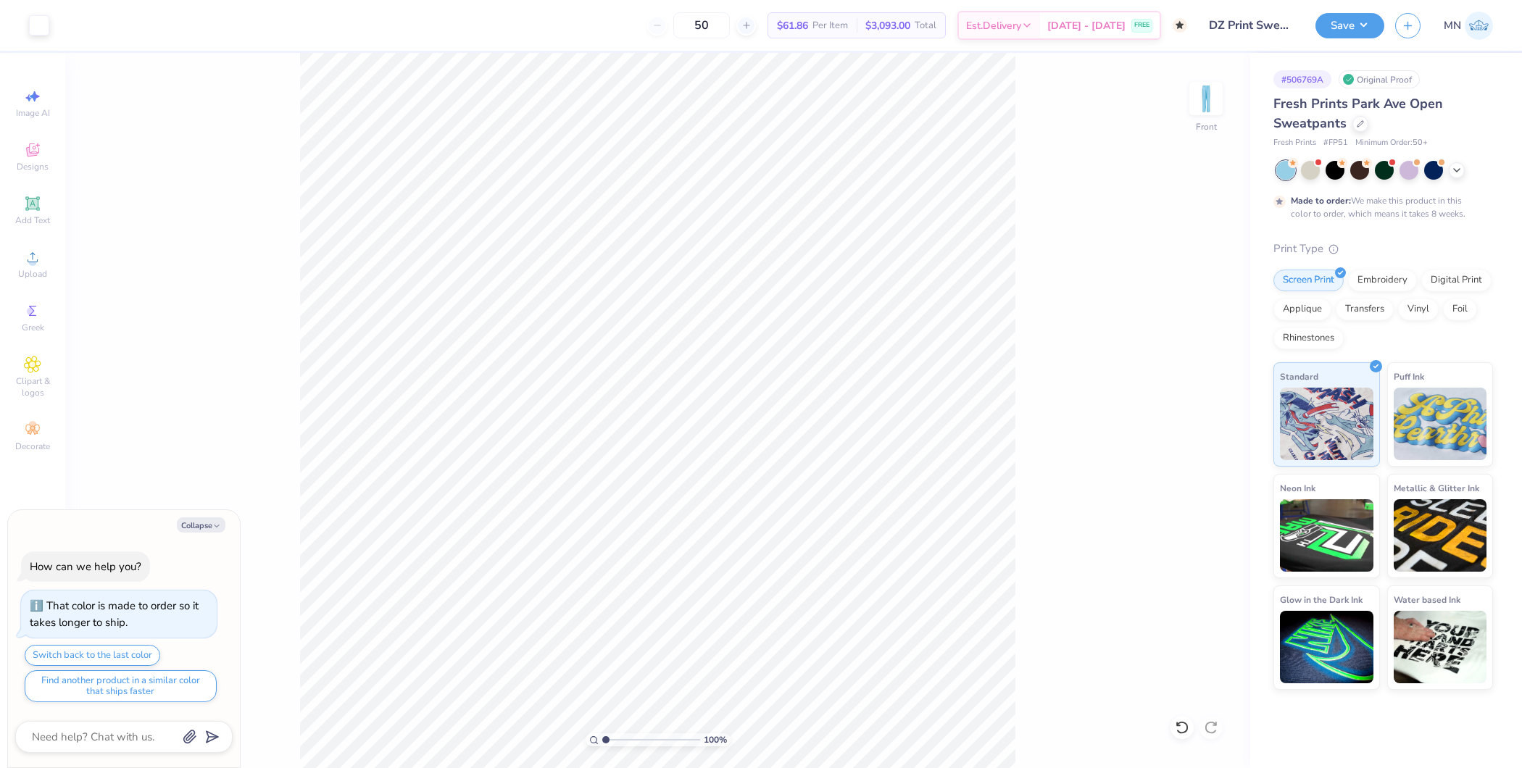
type textarea "x"
click at [1196, 394] on input "47.98" at bounding box center [1196, 396] width 52 height 20
type input "47"
type textarea "x"
type input "47.00"
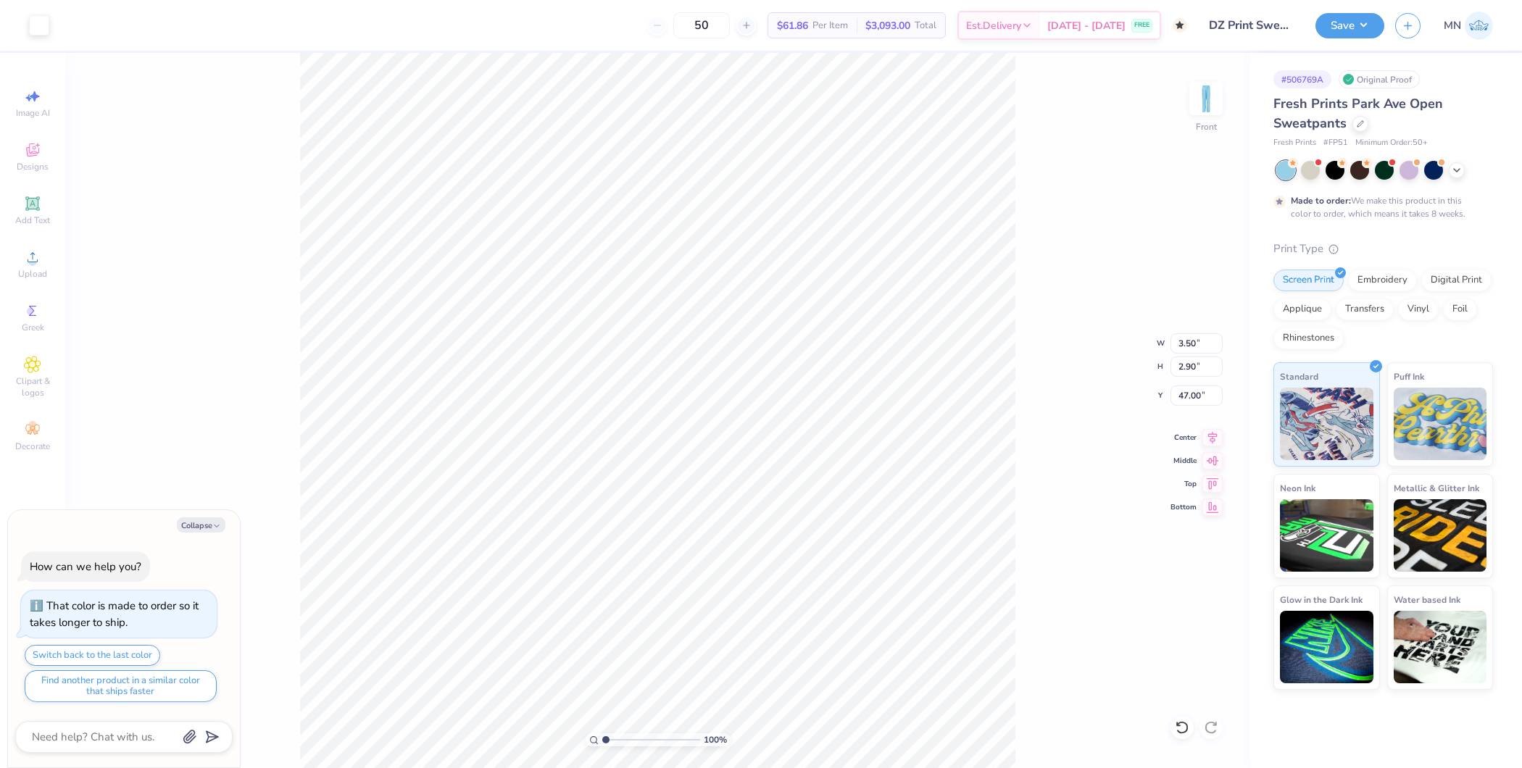
type textarea "x"
type input "2.89"
click at [1192, 399] on input "47.98" at bounding box center [1196, 396] width 52 height 20
type input "47"
type textarea "x"
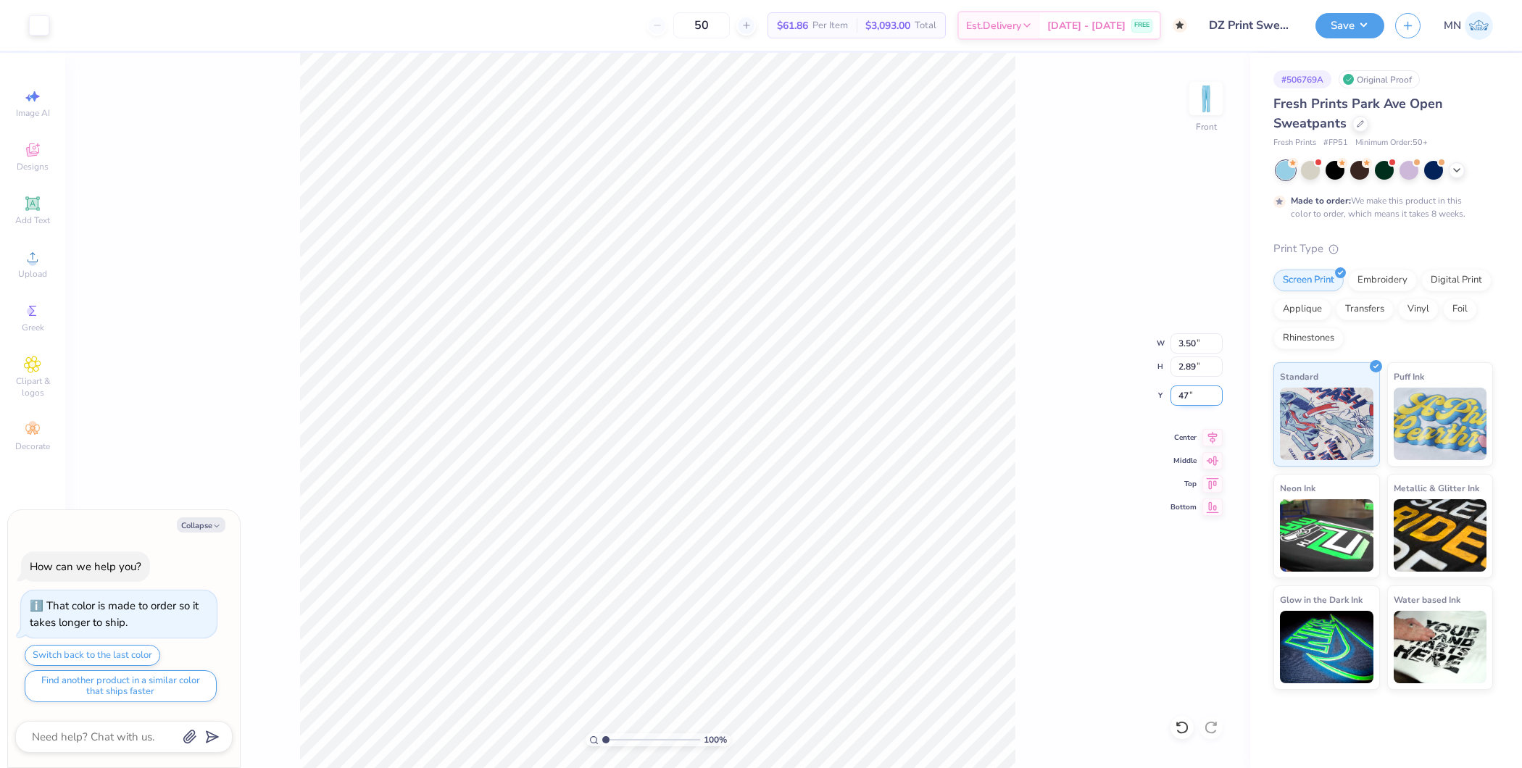
type input "47.00"
click at [1041, 510] on div "100 % Front W H Y Center Middle Top Bottom" at bounding box center [657, 410] width 1185 height 715
type textarea "x"
click at [1193, 402] on input "47.00" at bounding box center [1196, 396] width 52 height 20
type input "48"
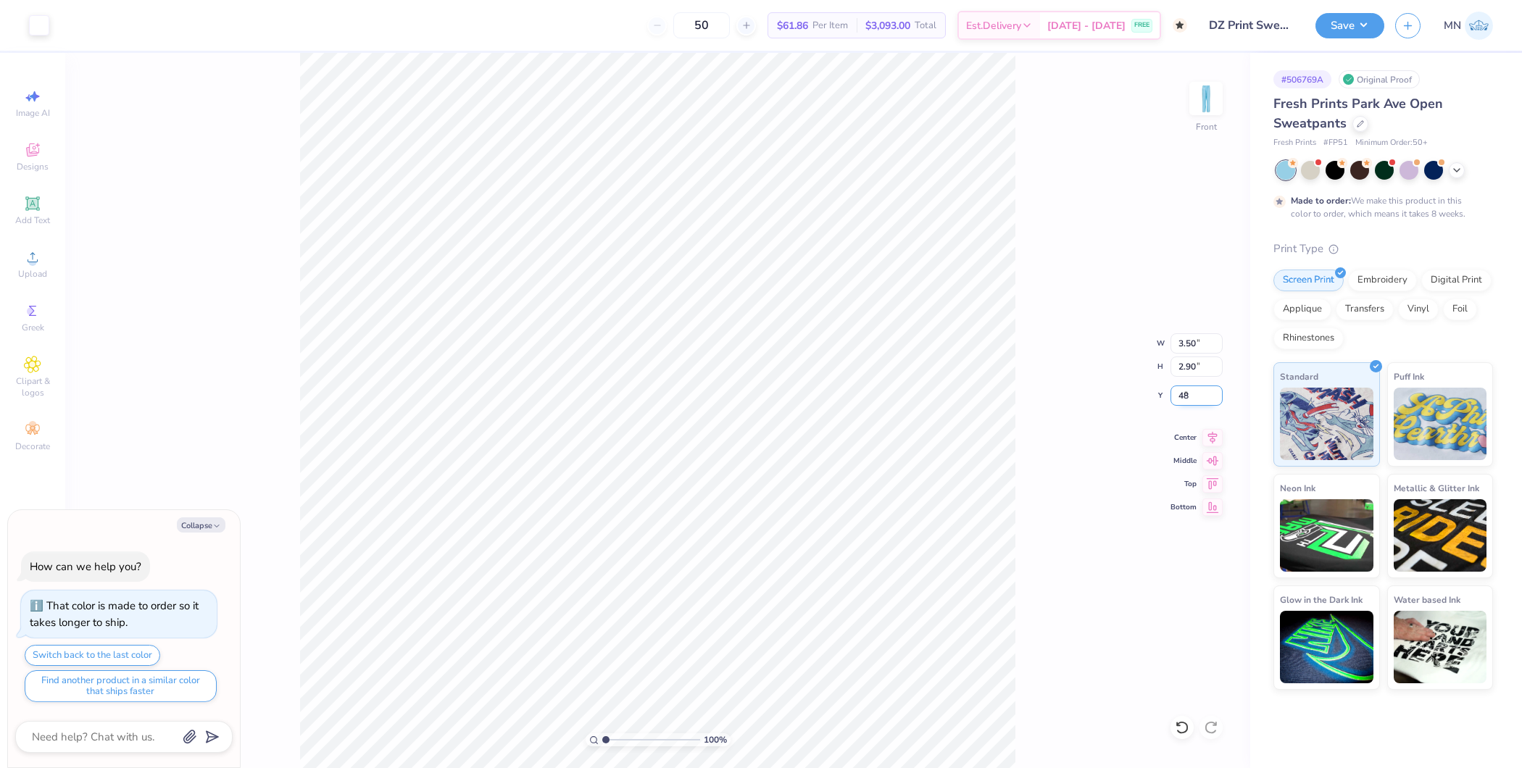
type textarea "x"
type input "48.00"
type textarea "x"
click at [1195, 386] on input "47.00" at bounding box center [1196, 396] width 52 height 20
type input "48"
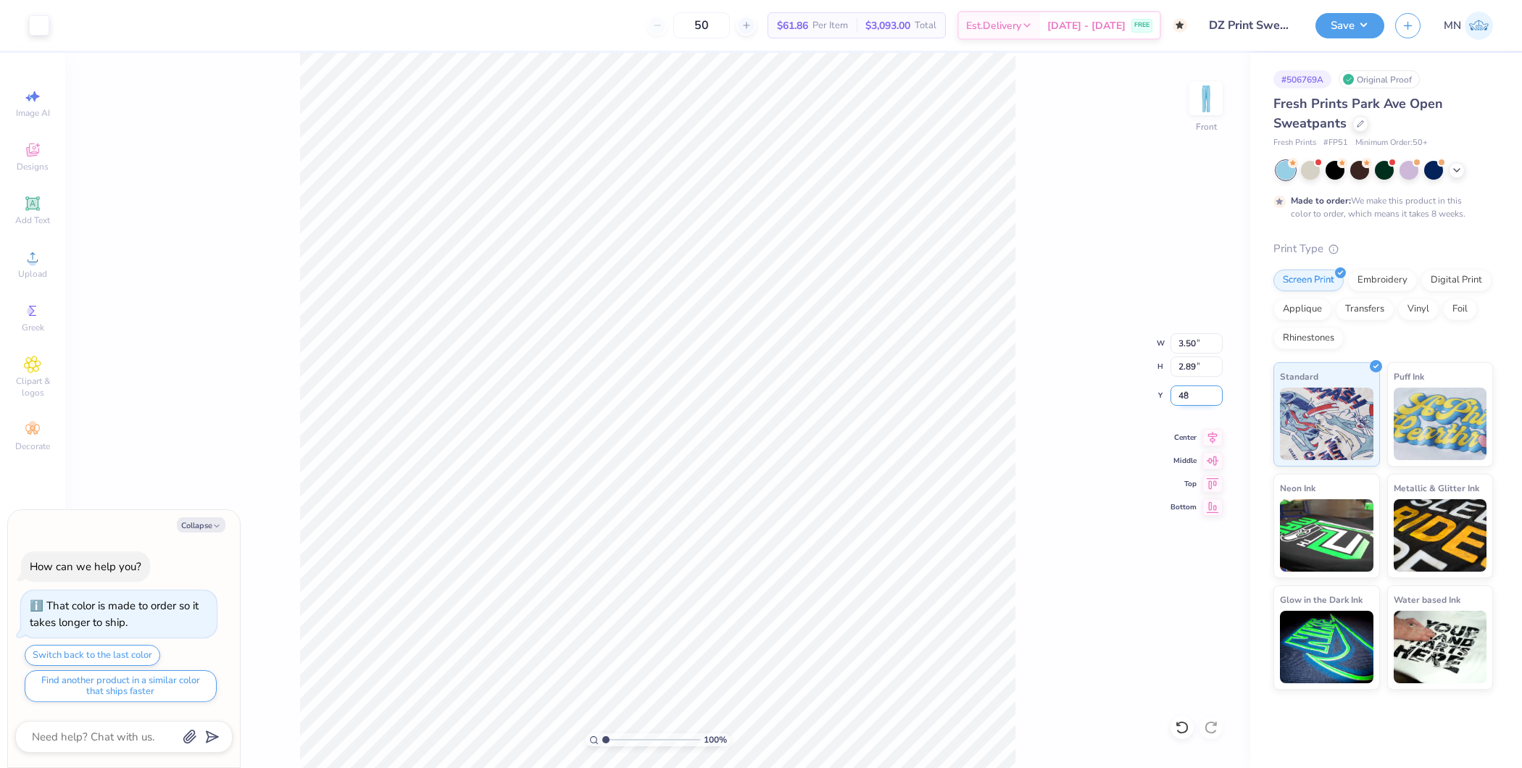
type textarea "x"
type input "48.00"
click at [1365, 24] on button "Save" at bounding box center [1349, 23] width 69 height 25
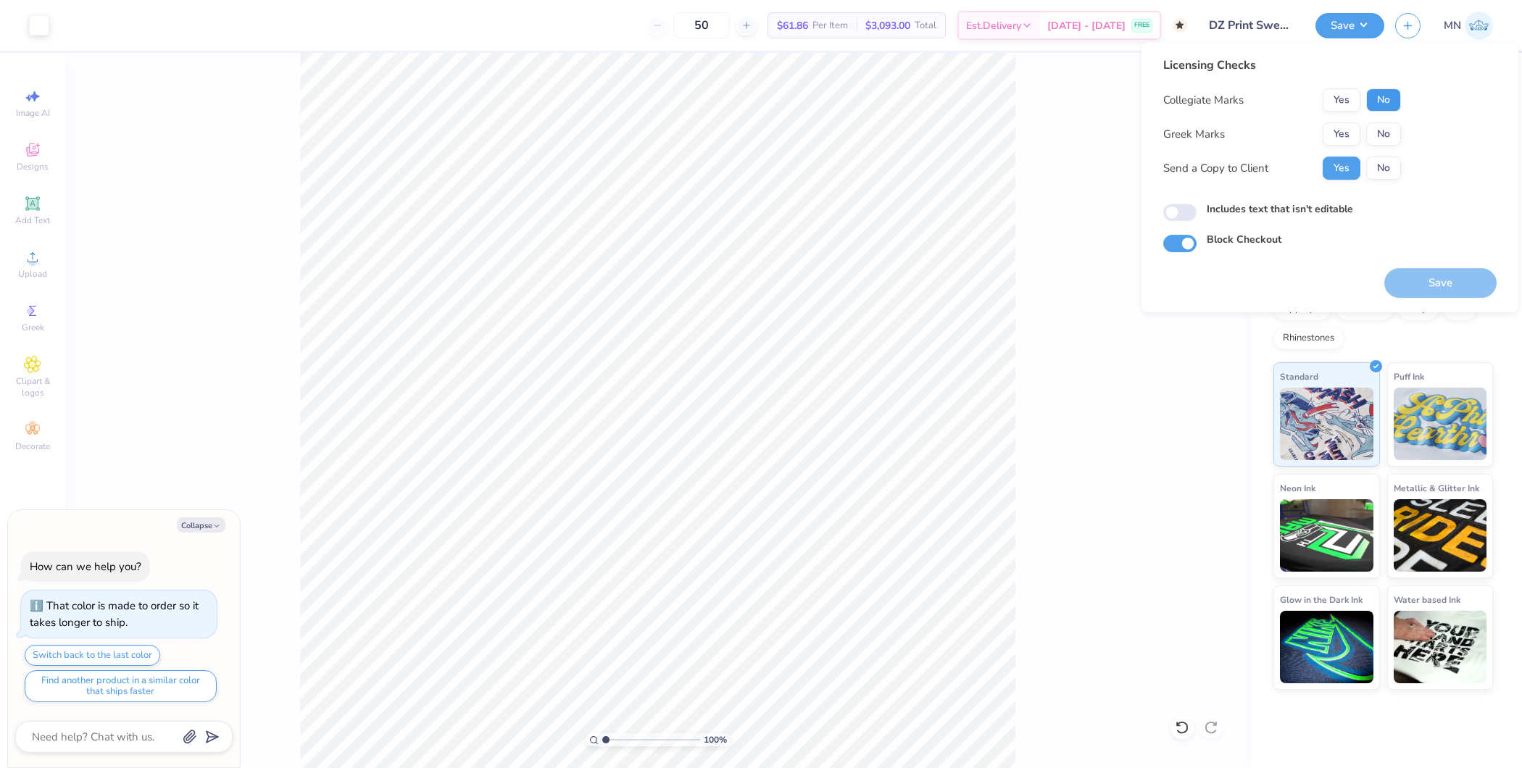
click at [1385, 95] on button "No" at bounding box center [1383, 99] width 35 height 23
click at [1341, 134] on button "Yes" at bounding box center [1342, 133] width 38 height 23
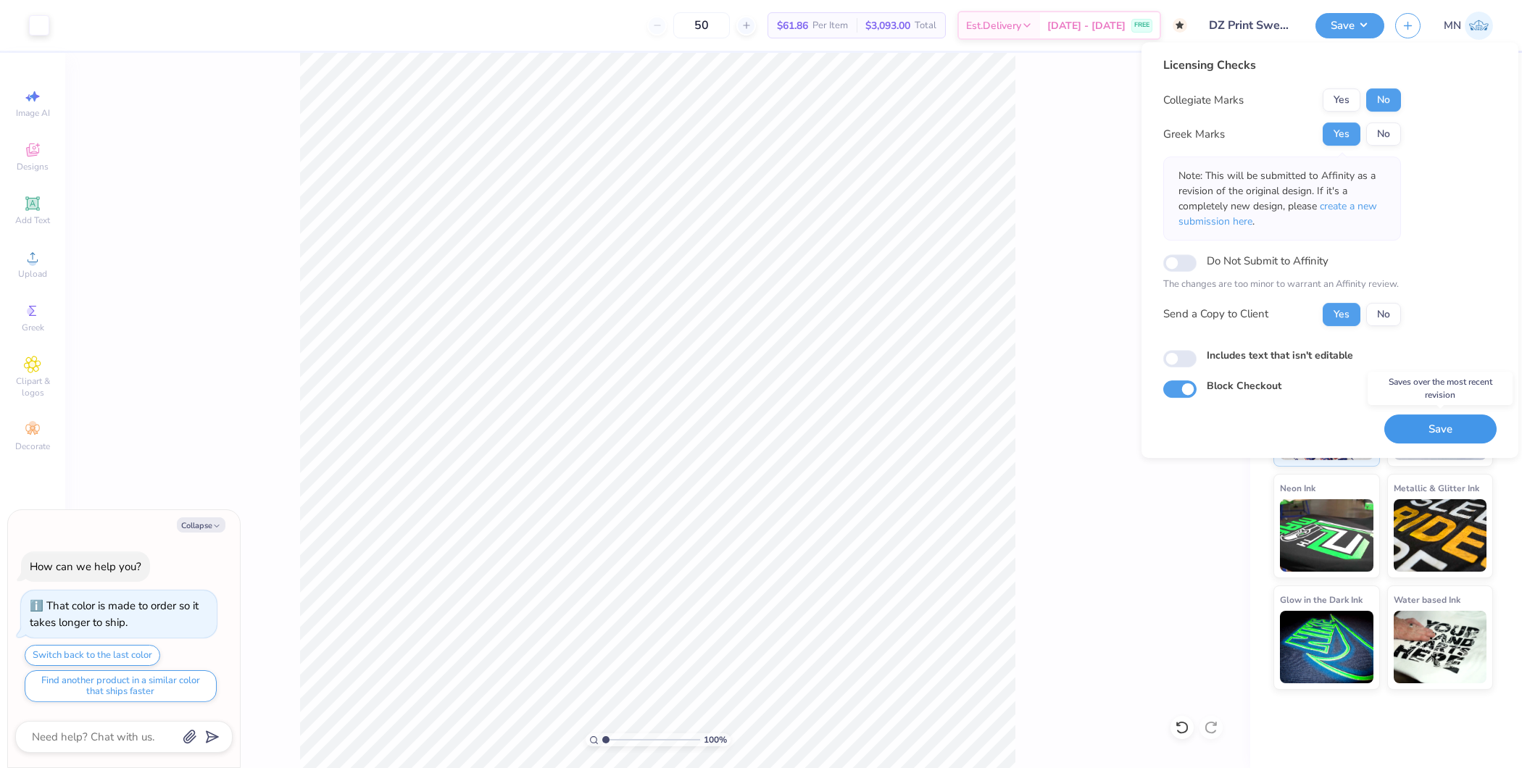
click at [1423, 427] on button "Save" at bounding box center [1440, 430] width 112 height 30
type textarea "x"
